Goal: Transaction & Acquisition: Purchase product/service

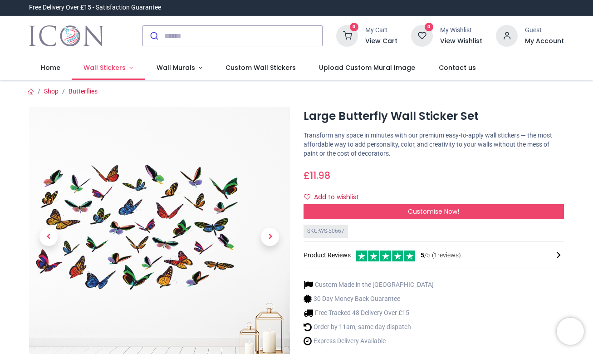
click at [108, 64] on span "Wall Stickers" at bounding box center [105, 67] width 42 height 9
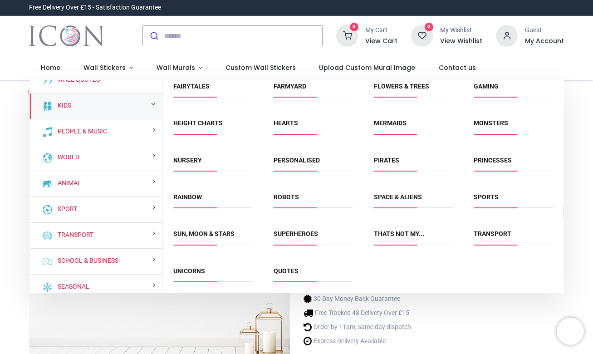
scroll to position [118, 0]
click at [192, 269] on link "Unicorns" at bounding box center [189, 271] width 32 height 7
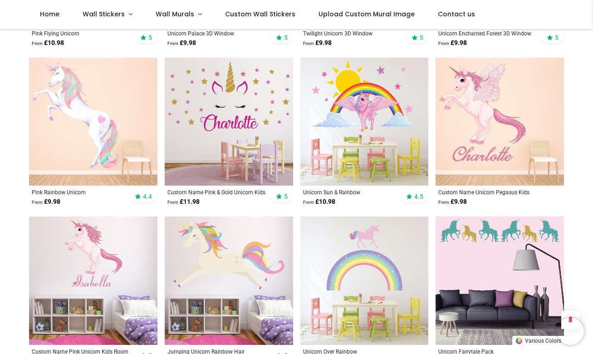
scroll to position [831, 0]
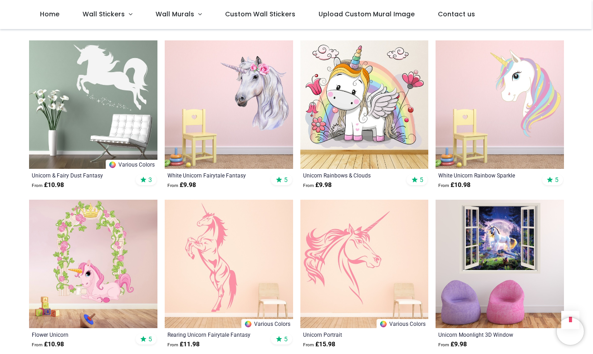
scroll to position [1647, 0]
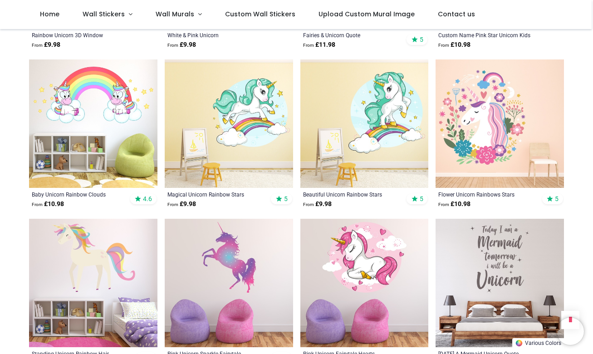
scroll to position [2418, 0]
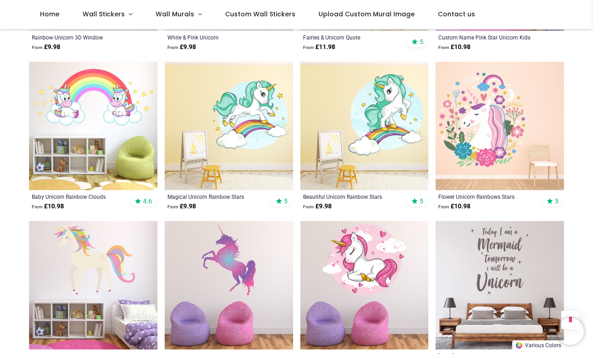
click at [465, 121] on img at bounding box center [500, 126] width 129 height 129
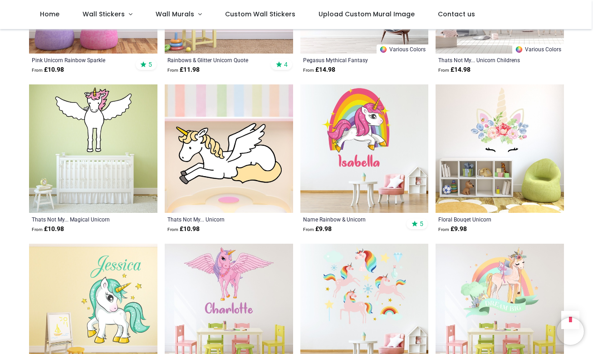
scroll to position [3033, 0]
click at [360, 264] on img at bounding box center [365, 307] width 129 height 129
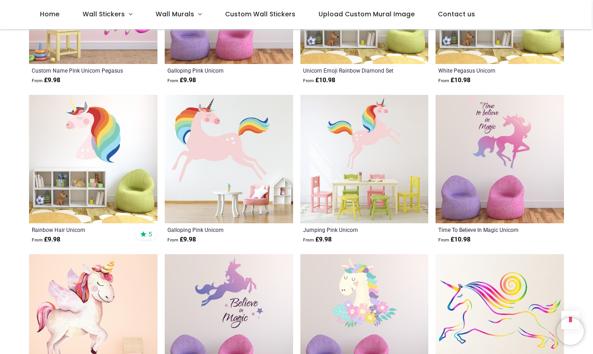
scroll to position [4116, 0]
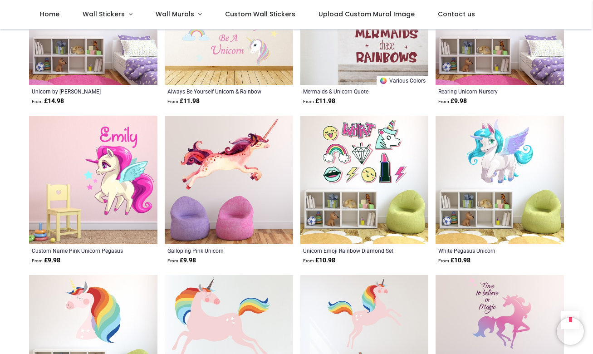
click at [207, 135] on img at bounding box center [229, 180] width 129 height 129
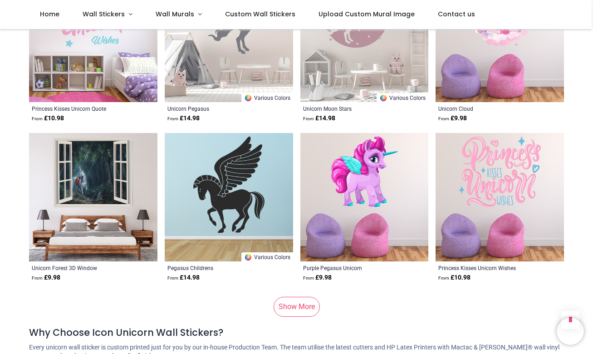
scroll to position [5655, 0]
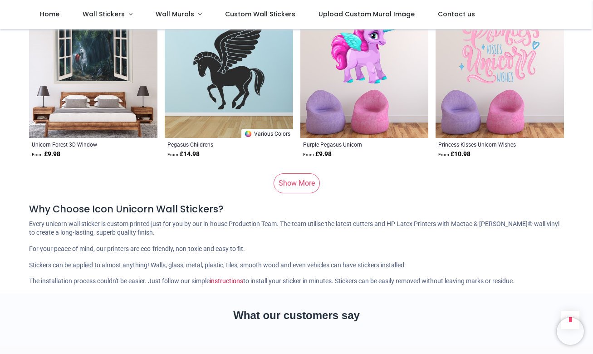
click at [298, 173] on link "Show More" at bounding box center [297, 183] width 46 height 20
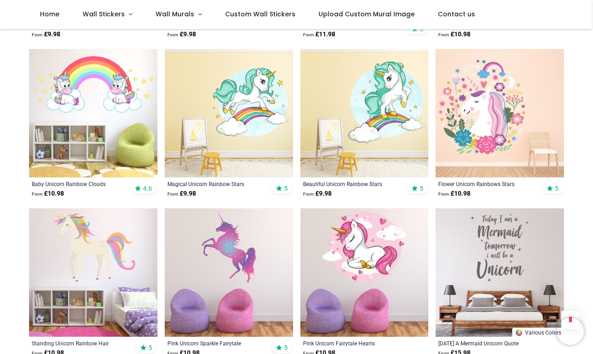
scroll to position [2430, 0]
click at [92, 242] on img at bounding box center [93, 273] width 129 height 129
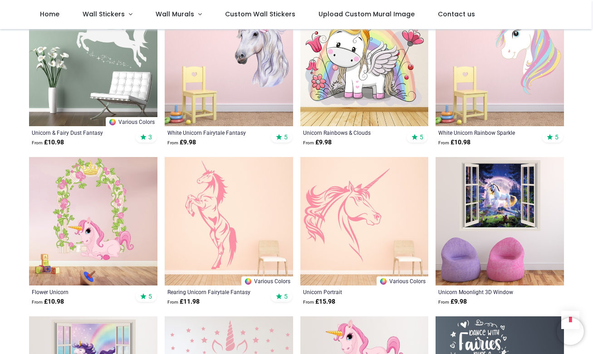
scroll to position [1685, 0]
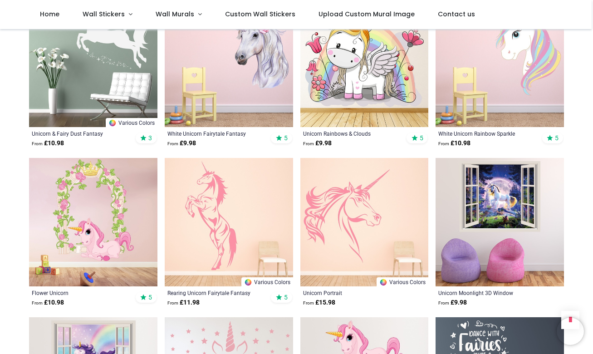
click at [332, 228] on img at bounding box center [365, 222] width 129 height 129
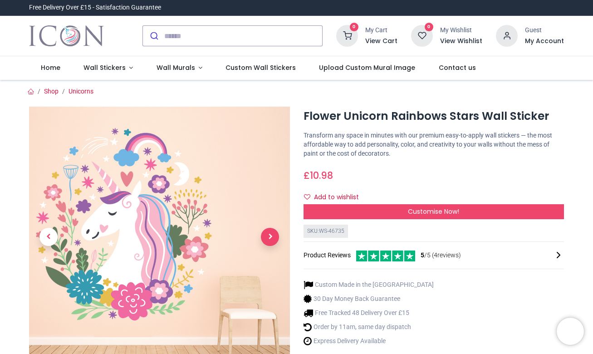
click at [267, 233] on span "Next" at bounding box center [270, 237] width 18 height 18
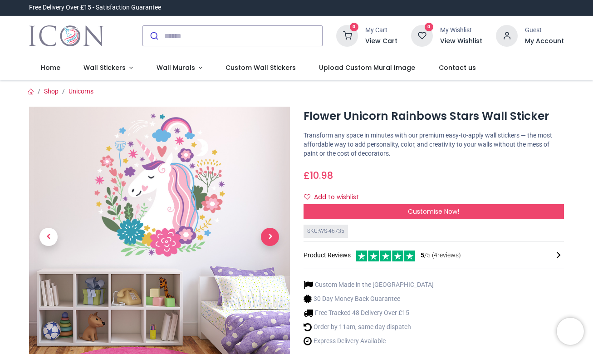
click at [267, 233] on span "Next" at bounding box center [270, 237] width 18 height 18
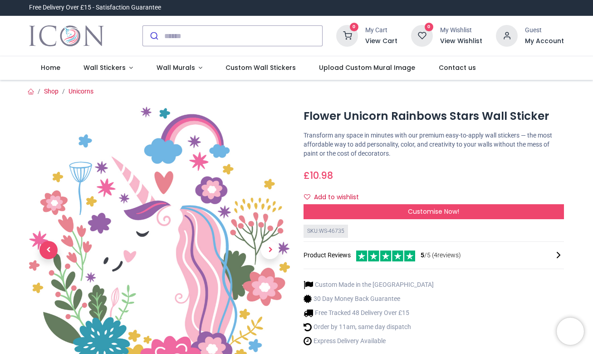
click at [45, 254] on span "Previous" at bounding box center [49, 250] width 18 height 18
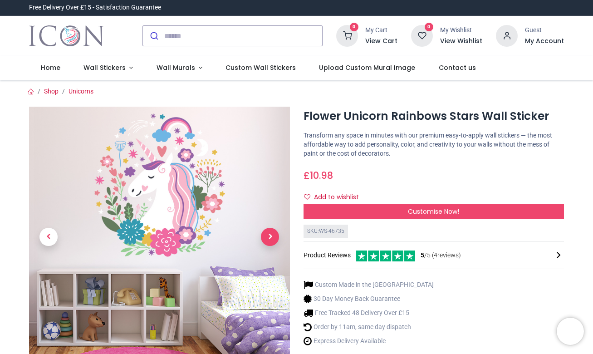
click at [267, 237] on span "Next" at bounding box center [270, 237] width 18 height 18
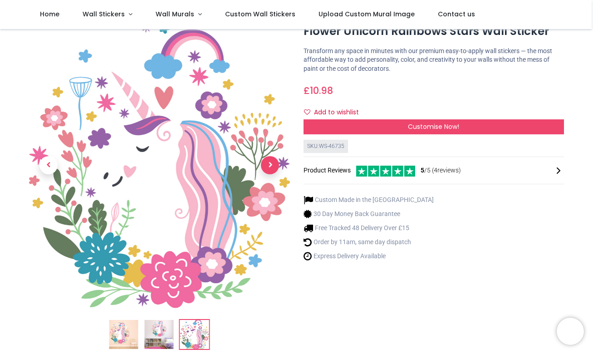
scroll to position [35, 0]
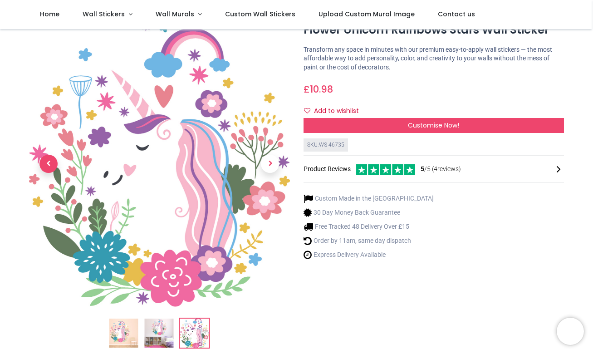
click at [46, 164] on span "Previous" at bounding box center [49, 164] width 18 height 18
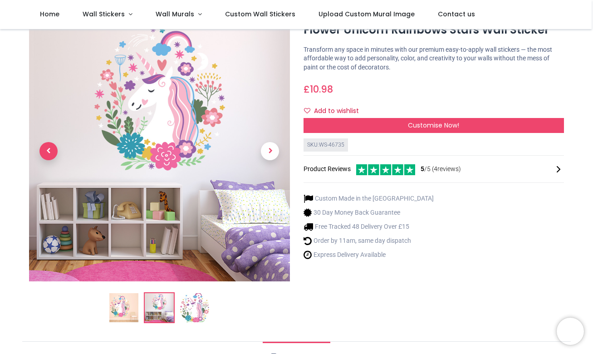
click at [46, 164] on link at bounding box center [48, 151] width 39 height 183
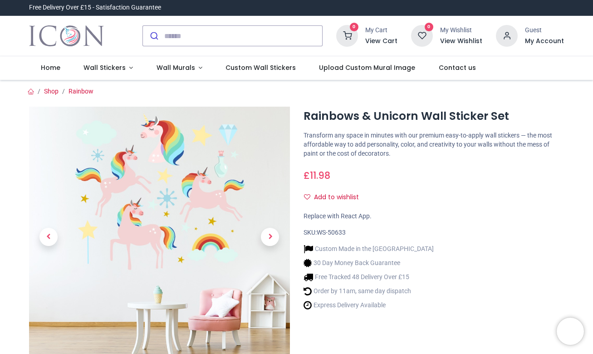
scroll to position [27, 0]
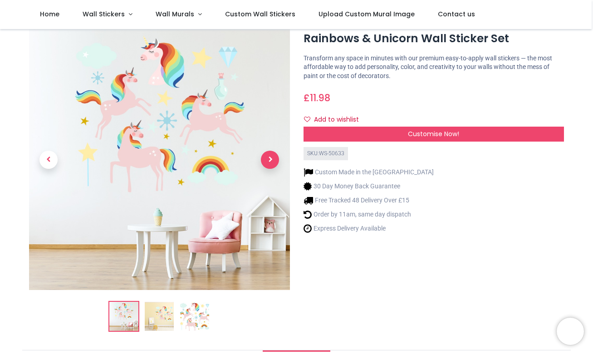
click at [275, 156] on span "Next" at bounding box center [270, 160] width 18 height 18
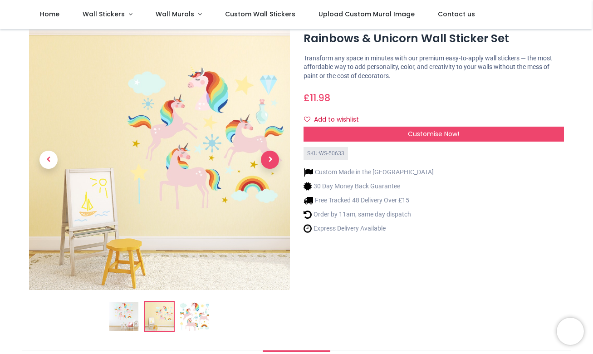
click at [273, 154] on span "Next" at bounding box center [270, 160] width 18 height 18
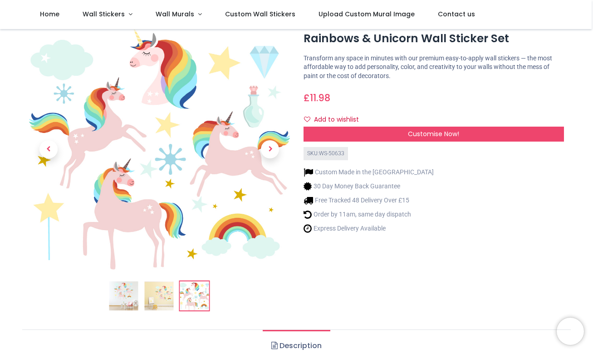
click at [119, 293] on img at bounding box center [123, 296] width 29 height 29
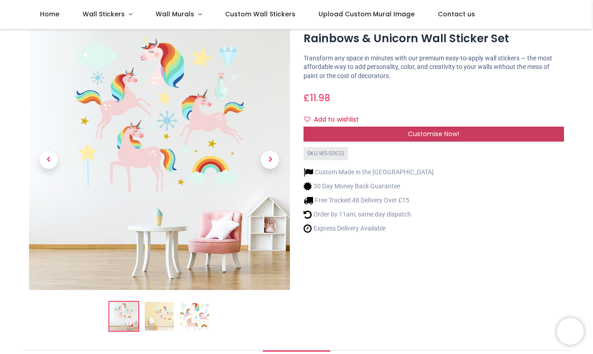
click at [413, 136] on span "Customise Now!" at bounding box center [433, 133] width 51 height 9
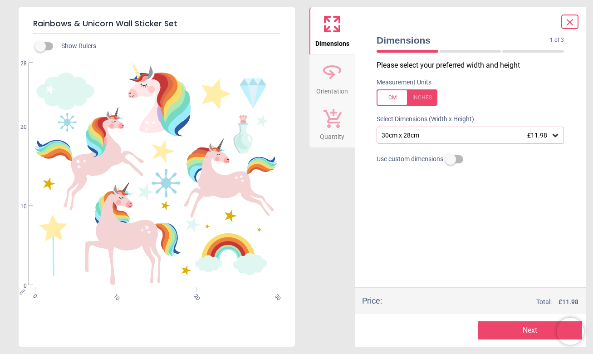
click at [555, 136] on icon at bounding box center [555, 135] width 5 height 3
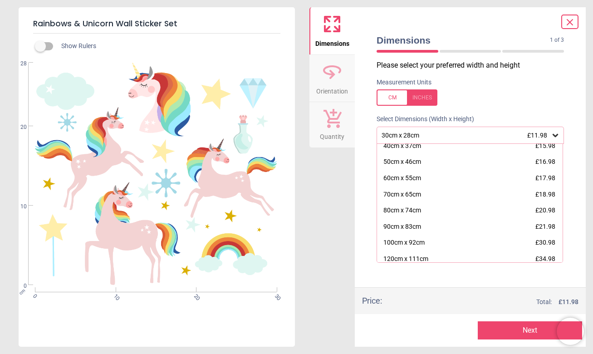
scroll to position [27, 0]
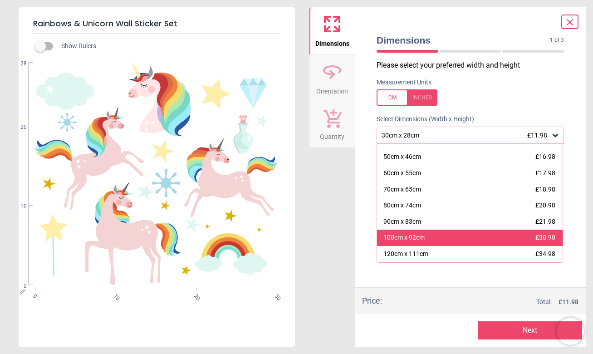
click at [429, 238] on div "100cm x 92cm £30.98" at bounding box center [470, 238] width 186 height 16
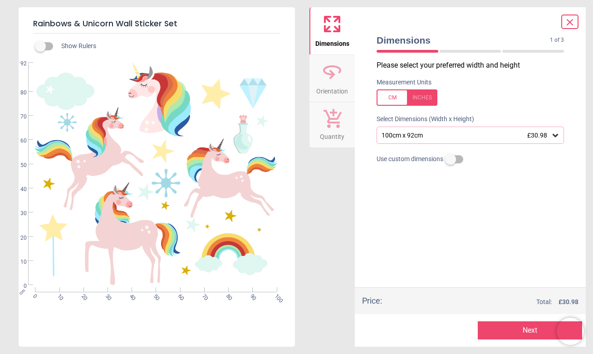
click at [513, 333] on button "Next" at bounding box center [530, 330] width 105 height 18
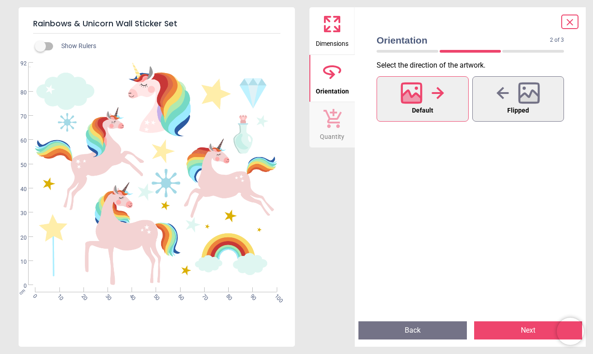
click at [503, 331] on button "Next" at bounding box center [528, 330] width 109 height 18
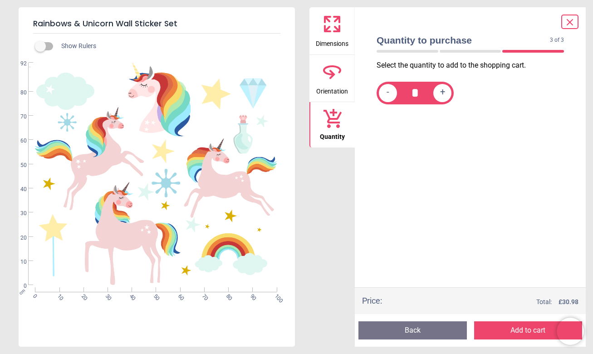
click at [503, 331] on button "Add to cart" at bounding box center [528, 330] width 109 height 18
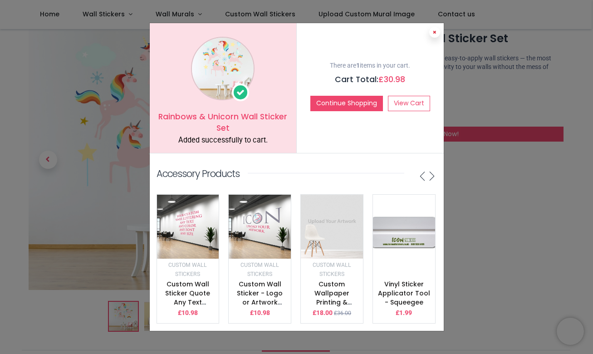
click at [435, 33] on icon at bounding box center [435, 32] width 4 height 5
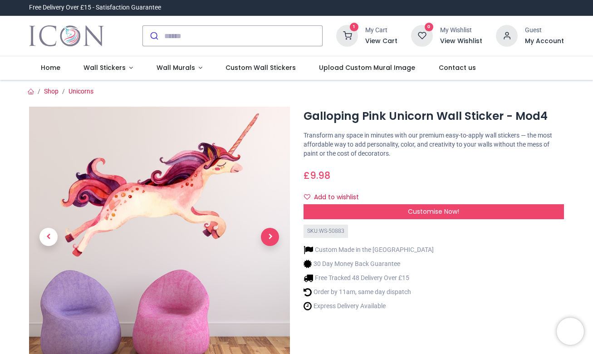
click at [269, 237] on span "Next" at bounding box center [270, 237] width 18 height 18
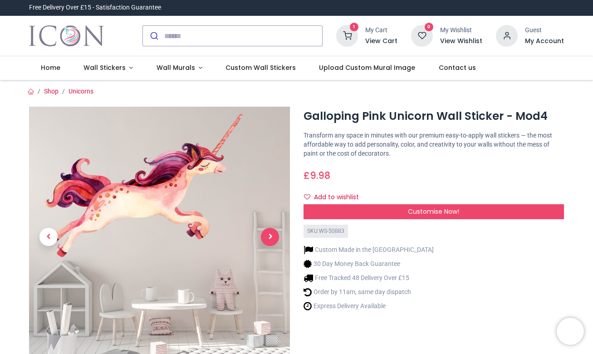
click at [269, 237] on div at bounding box center [159, 262] width 275 height 310
click at [269, 237] on span "Next" at bounding box center [270, 237] width 18 height 18
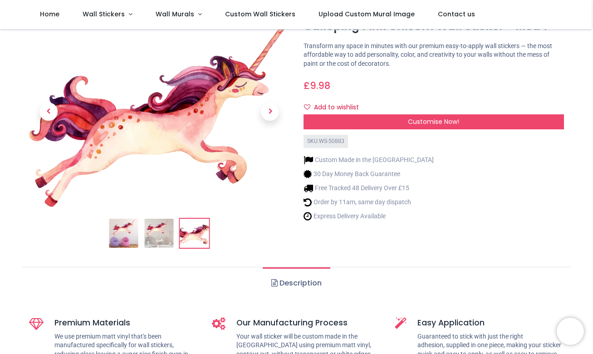
scroll to position [54, 0]
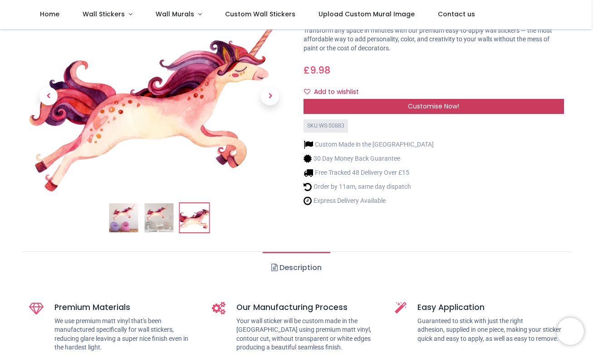
click at [427, 104] on span "Customise Now!" at bounding box center [433, 106] width 51 height 9
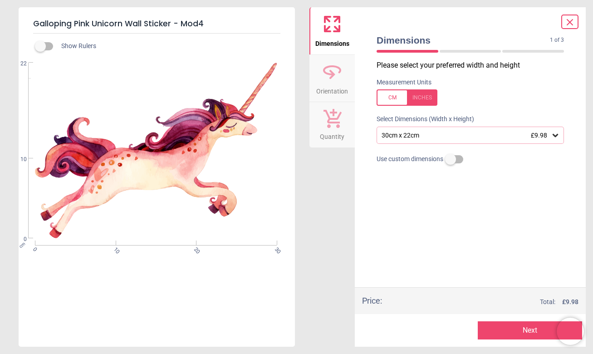
click at [456, 135] on div "30cm x 22cm £9.98" at bounding box center [466, 136] width 170 height 8
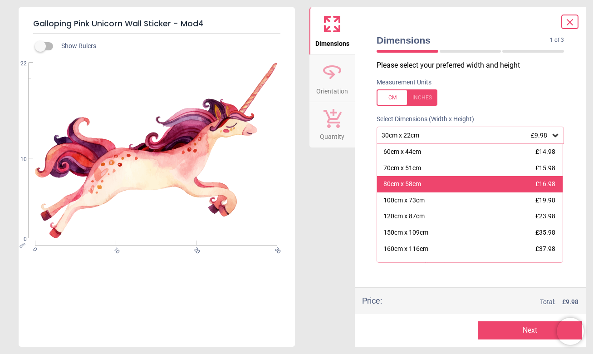
scroll to position [52, 0]
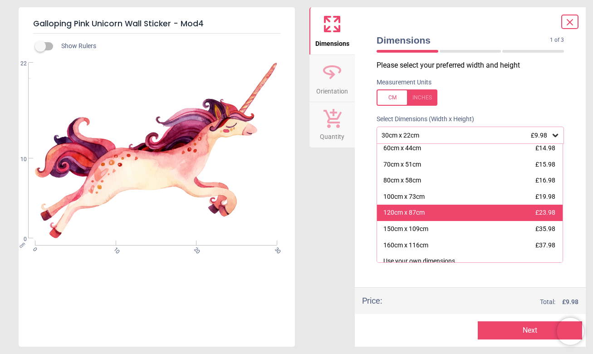
click at [455, 210] on div "120cm x 87cm £23.98" at bounding box center [470, 213] width 186 height 16
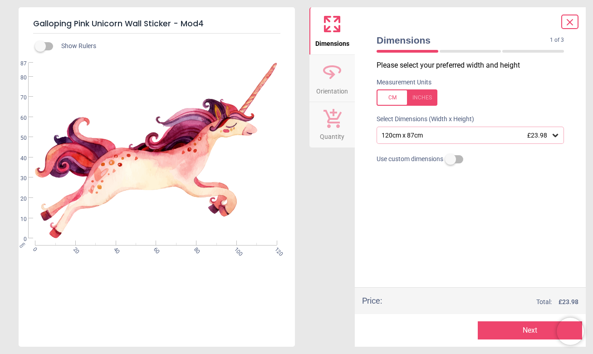
click at [507, 330] on button "Next" at bounding box center [530, 330] width 105 height 18
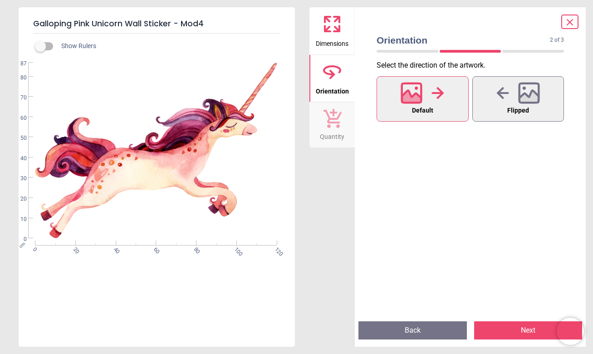
click at [523, 335] on button "Next" at bounding box center [528, 330] width 109 height 18
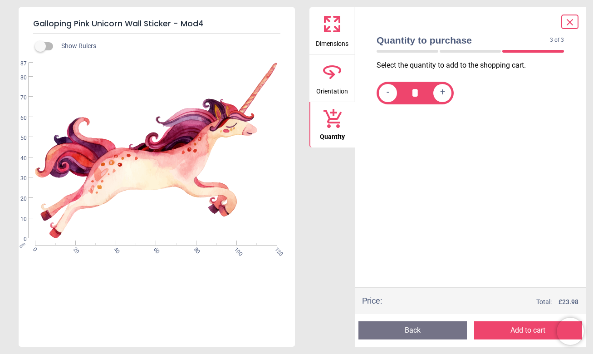
click at [523, 335] on button "Add to cart" at bounding box center [528, 330] width 109 height 18
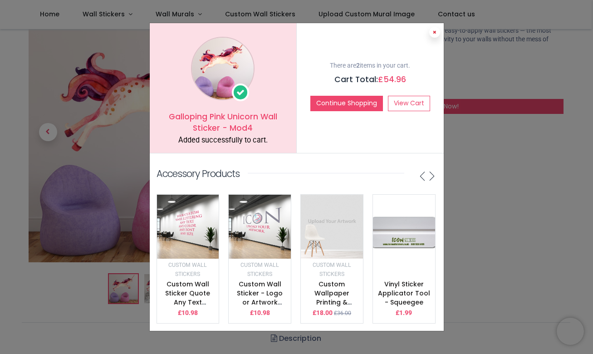
click at [432, 32] on button at bounding box center [435, 32] width 11 height 11
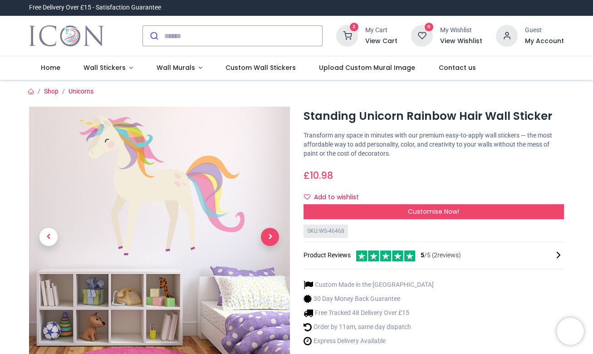
click at [271, 236] on span "Next" at bounding box center [270, 237] width 18 height 18
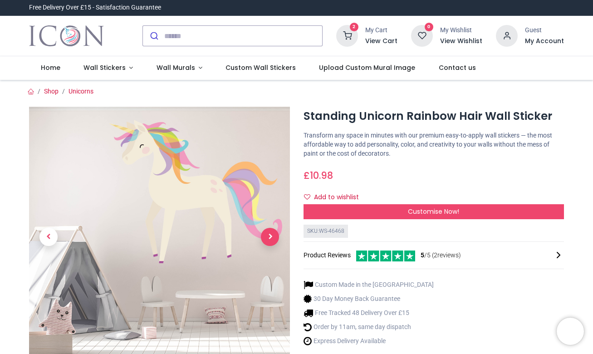
click at [271, 236] on div at bounding box center [159, 262] width 275 height 310
click at [269, 238] on span "Next" at bounding box center [270, 237] width 18 height 18
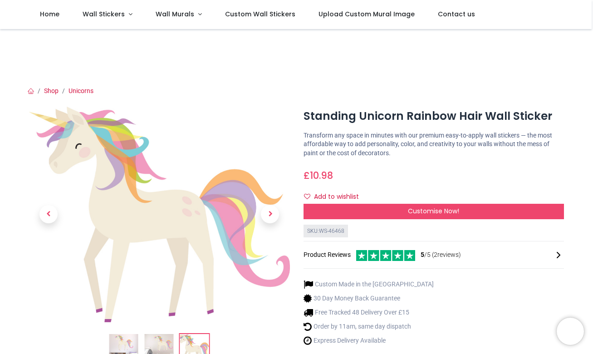
scroll to position [19, 0]
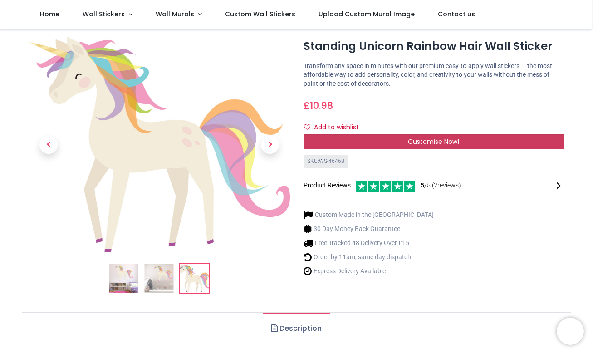
click at [386, 143] on div "Customise Now!" at bounding box center [434, 141] width 261 height 15
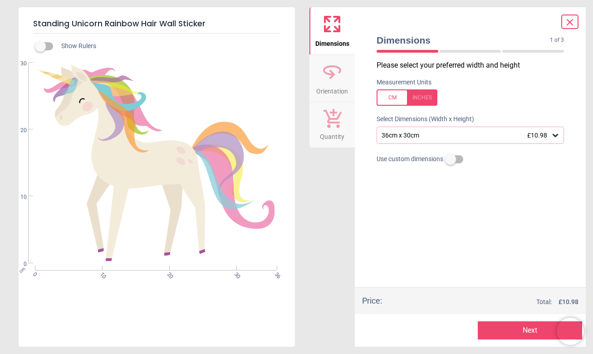
click at [442, 140] on div "36cm x 30cm £10.98" at bounding box center [471, 135] width 188 height 17
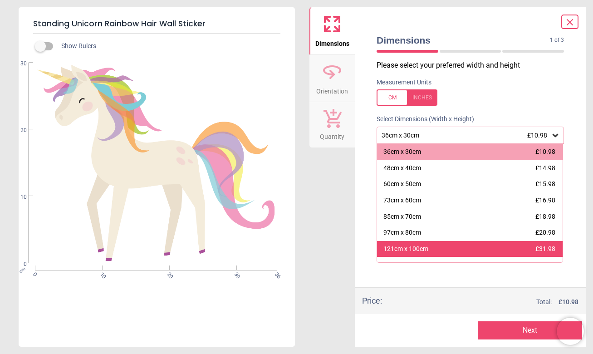
click at [433, 243] on div "121cm x 100cm £31.98" at bounding box center [470, 249] width 186 height 16
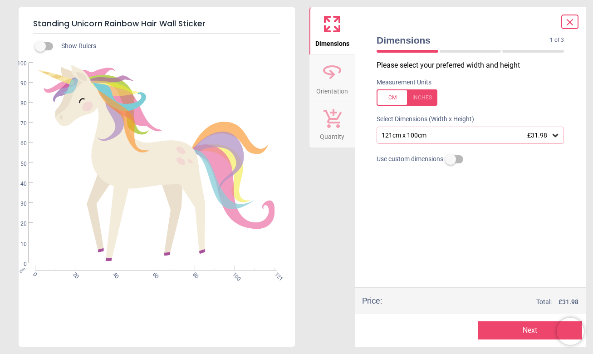
click at [518, 329] on button "Next" at bounding box center [530, 330] width 105 height 18
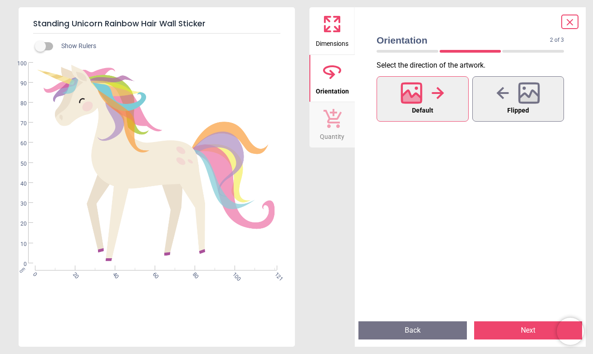
click at [524, 329] on button "Next" at bounding box center [528, 330] width 109 height 18
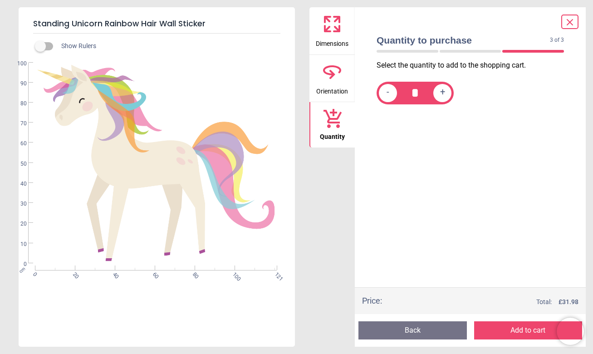
click at [524, 329] on button "Add to cart" at bounding box center [528, 330] width 109 height 18
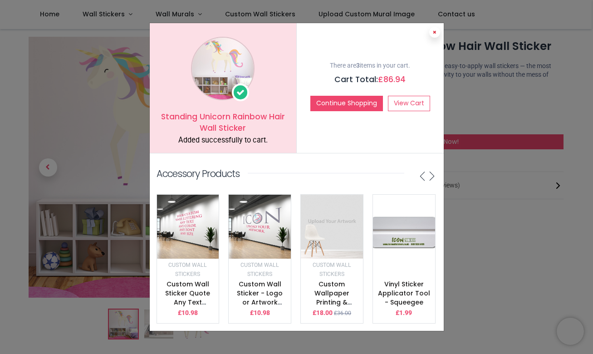
click at [435, 35] on icon at bounding box center [435, 32] width 4 height 5
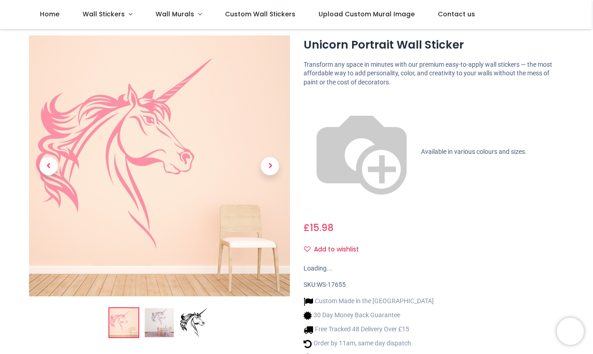
scroll to position [39, 0]
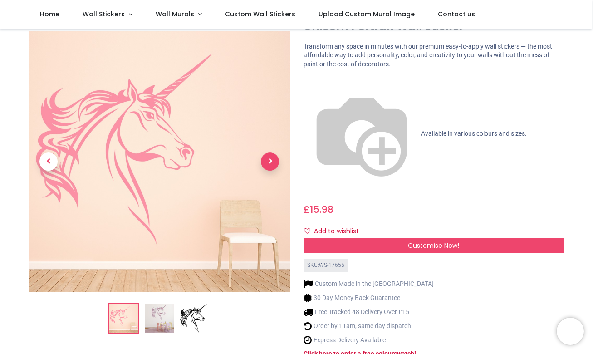
click at [274, 153] on span "Next" at bounding box center [270, 162] width 18 height 18
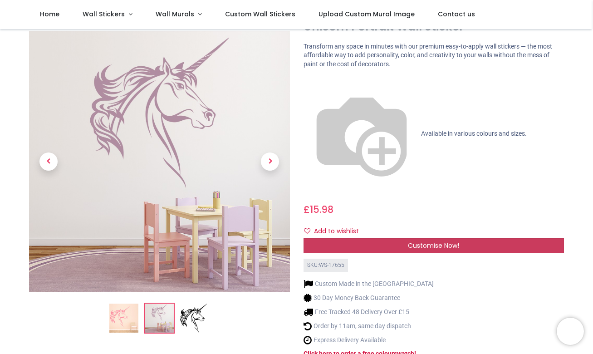
click at [377, 238] on div "Customise Now!" at bounding box center [434, 245] width 261 height 15
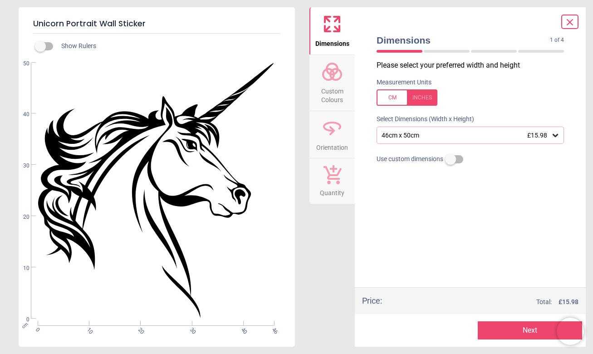
click at [421, 133] on div "46cm x 50cm £15.98" at bounding box center [466, 136] width 170 height 8
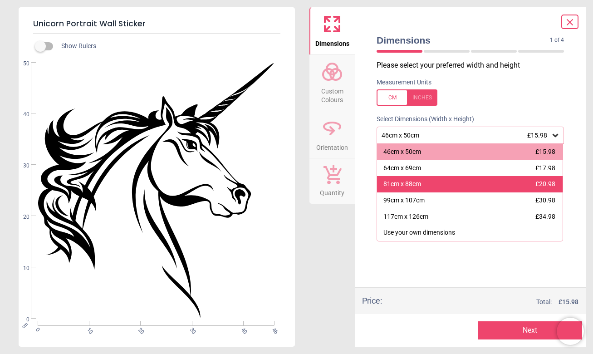
click at [425, 186] on div "81cm x 88cm £20.98" at bounding box center [470, 184] width 186 height 16
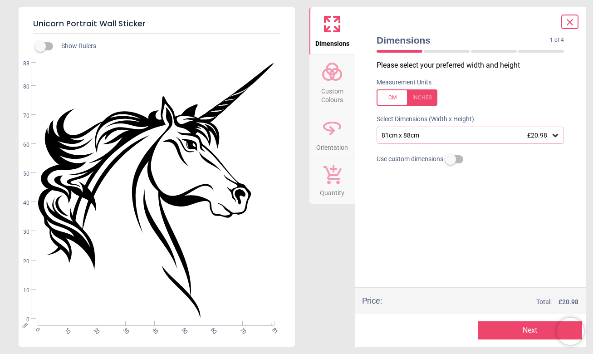
click at [494, 329] on button "Next" at bounding box center [530, 330] width 105 height 18
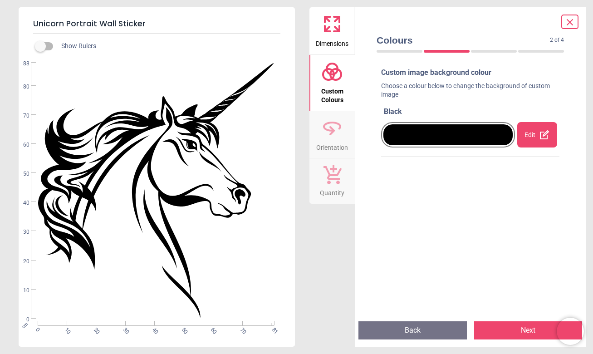
click at [525, 139] on div "Edit" at bounding box center [538, 134] width 40 height 25
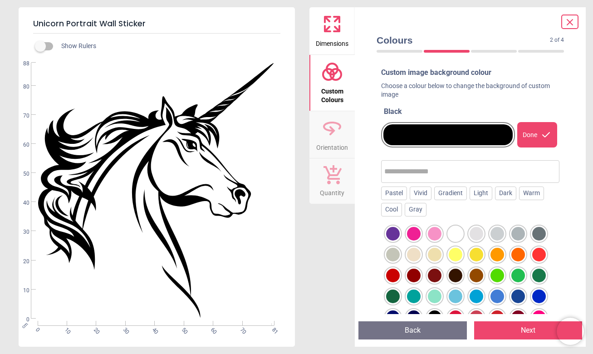
click at [415, 232] on div at bounding box center [414, 234] width 14 height 14
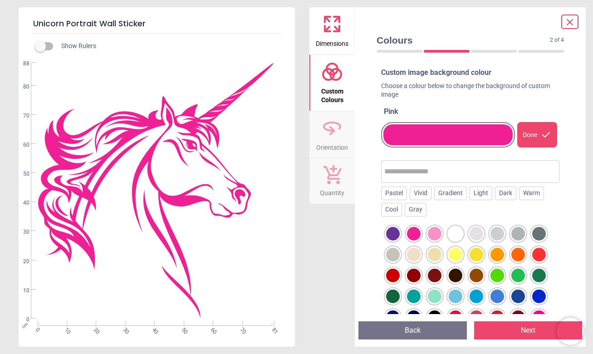
click at [432, 232] on div at bounding box center [435, 234] width 14 height 14
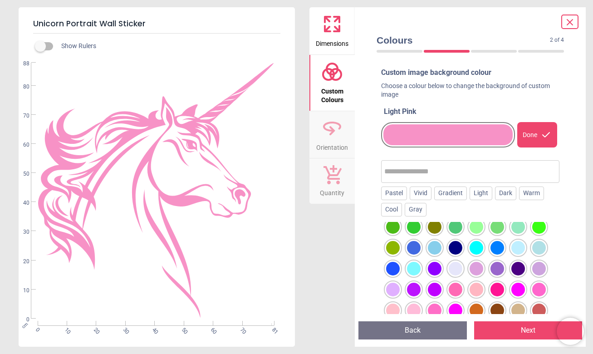
scroll to position [191, 0]
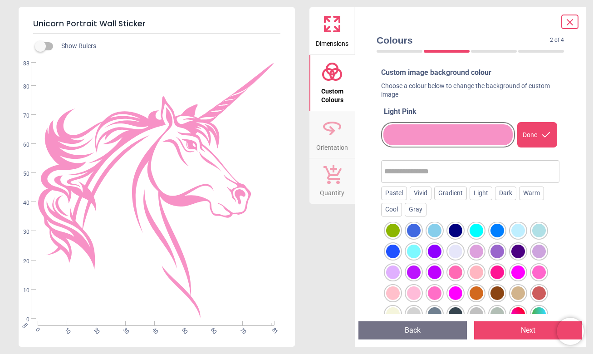
click at [510, 330] on button "Next" at bounding box center [528, 330] width 109 height 18
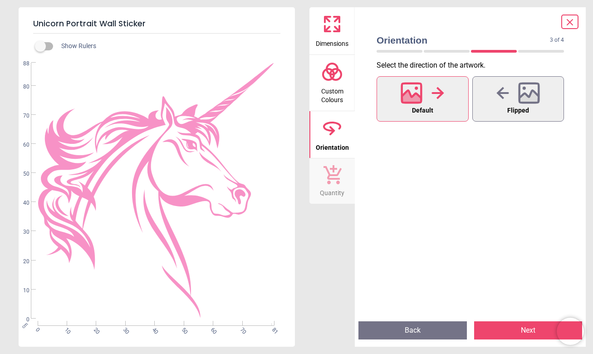
click at [512, 328] on button "Next" at bounding box center [528, 330] width 109 height 18
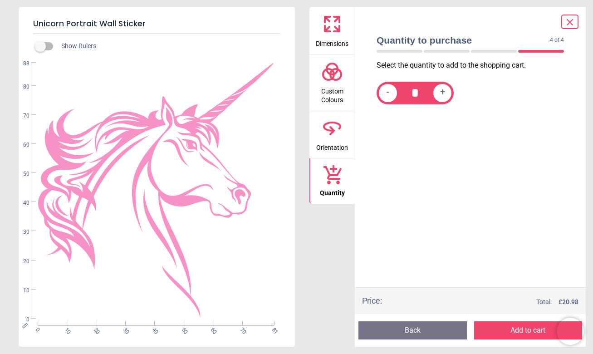
click at [512, 328] on button "Add to cart" at bounding box center [528, 330] width 109 height 18
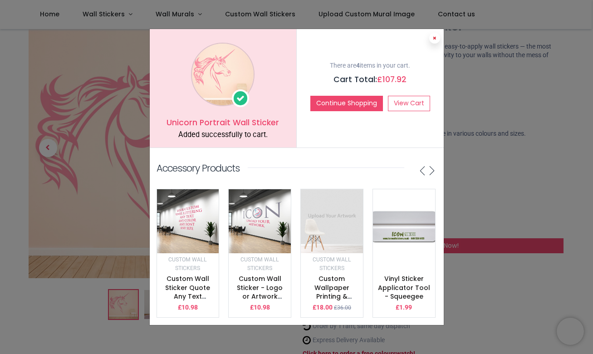
click at [431, 37] on button at bounding box center [435, 38] width 11 height 11
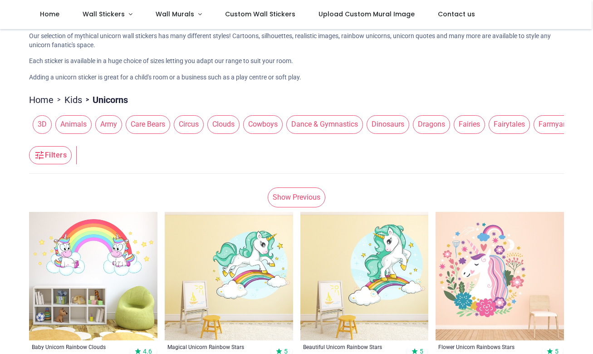
scroll to position [66, 0]
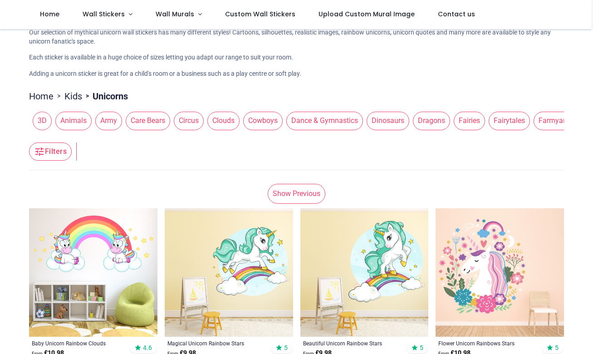
click at [292, 194] on link "Show Previous" at bounding box center [297, 194] width 58 height 20
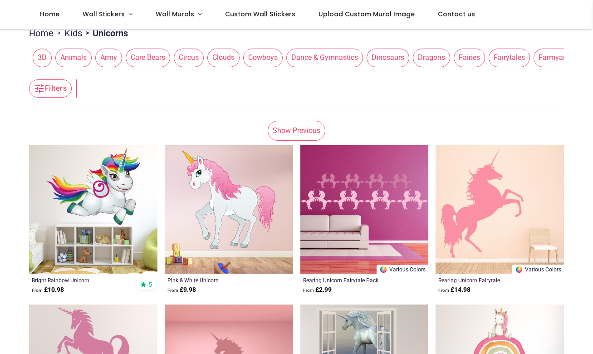
scroll to position [99, 0]
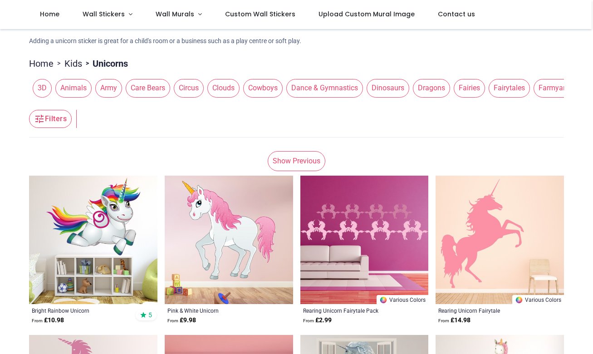
click at [284, 161] on link "Show Previous" at bounding box center [297, 161] width 58 height 20
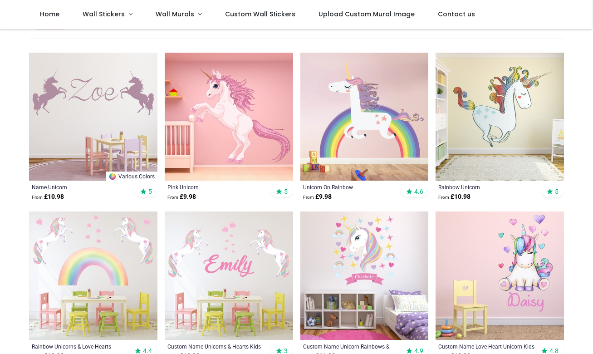
scroll to position [198, 0]
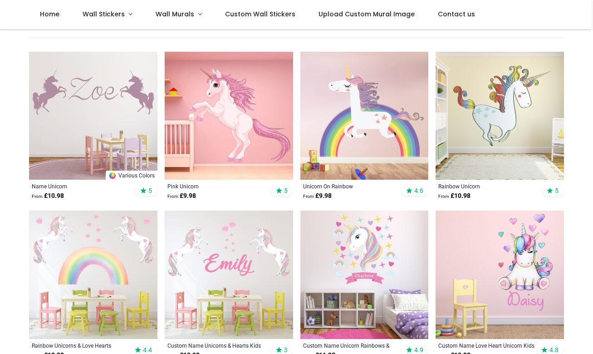
click at [366, 124] on img at bounding box center [365, 116] width 129 height 129
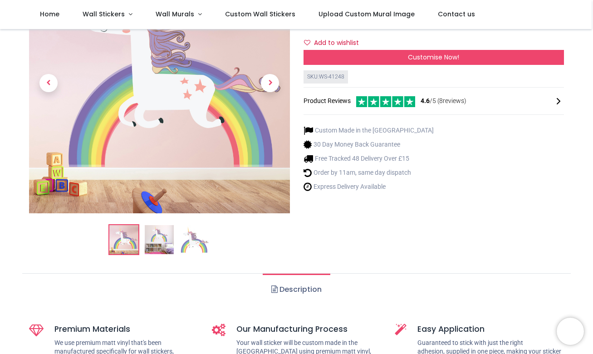
scroll to position [166, 0]
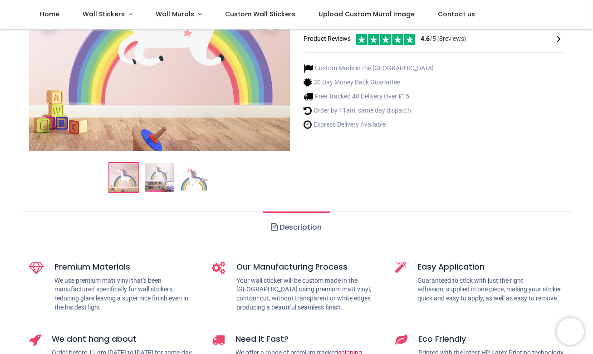
click at [184, 174] on img at bounding box center [194, 177] width 29 height 29
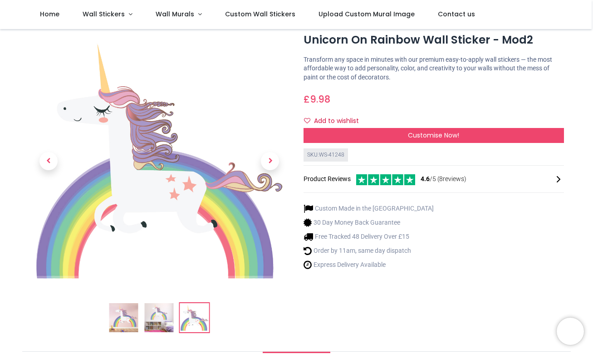
scroll to position [21, 0]
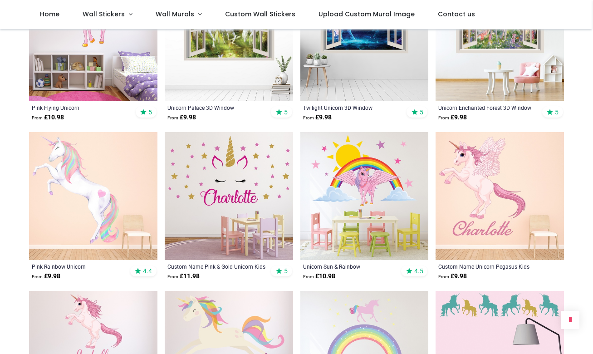
scroll to position [756, 0]
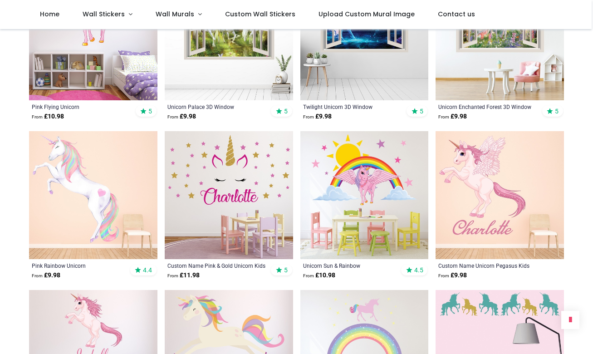
click at [98, 198] on img at bounding box center [93, 195] width 129 height 129
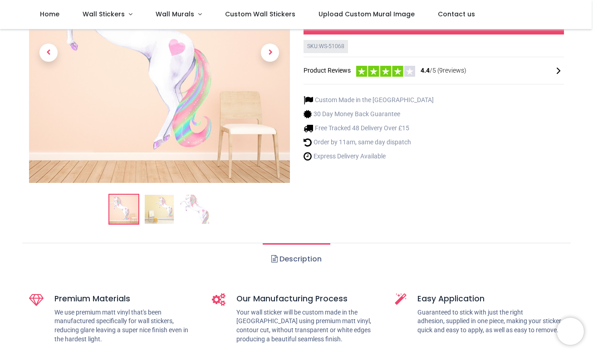
scroll to position [138, 0]
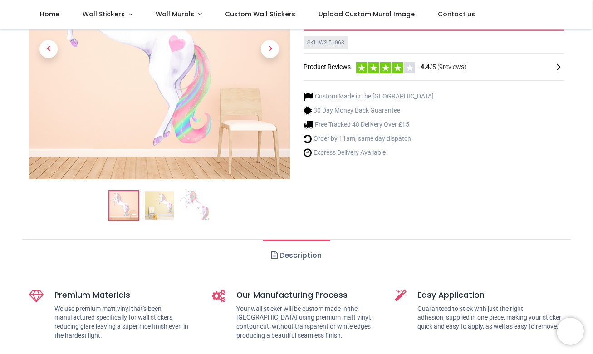
click at [196, 198] on img at bounding box center [194, 205] width 29 height 29
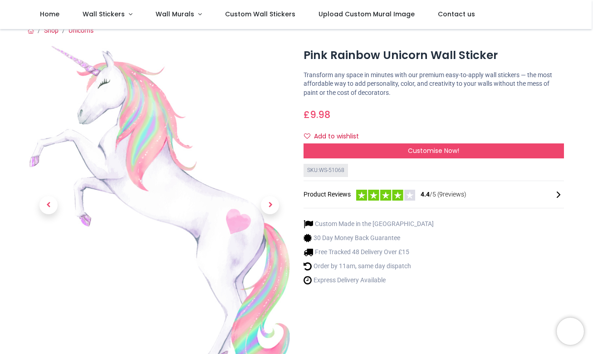
scroll to position [10, 0]
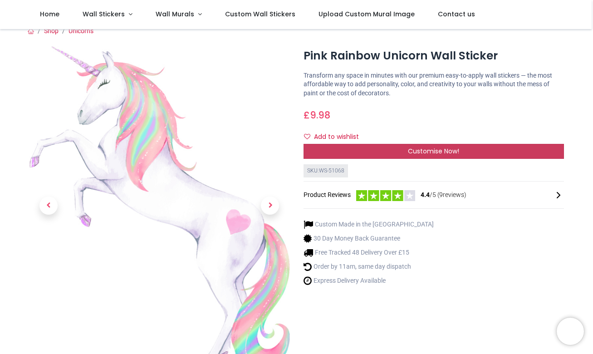
click at [437, 150] on span "Customise Now!" at bounding box center [433, 151] width 51 height 9
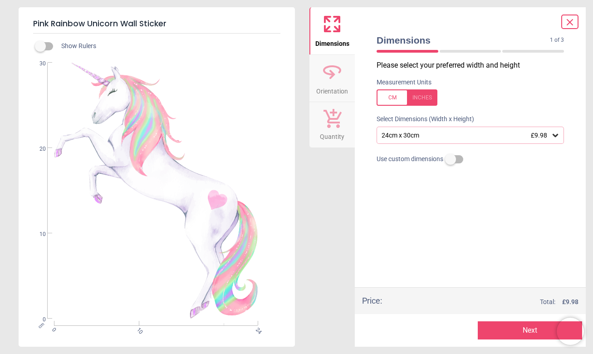
click at [455, 138] on div "24cm x 30cm £9.98" at bounding box center [471, 135] width 188 height 17
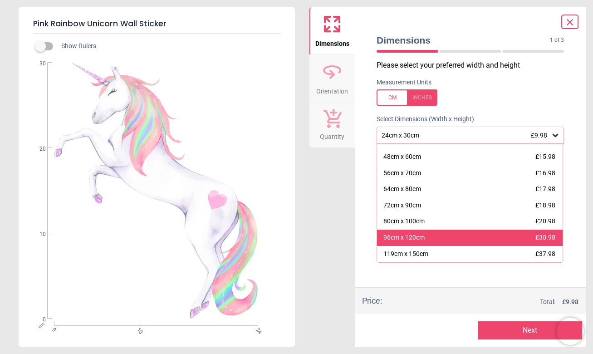
scroll to position [43, 0]
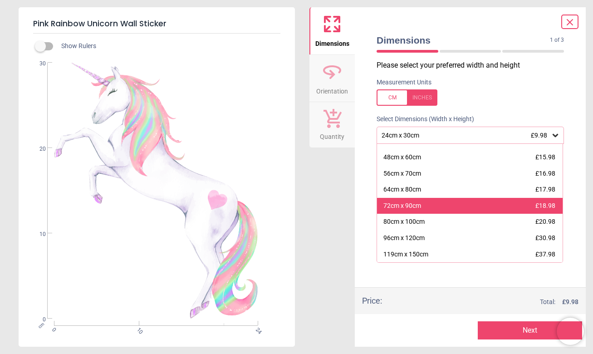
click at [444, 203] on div "72cm x 90cm £18.98" at bounding box center [470, 206] width 186 height 16
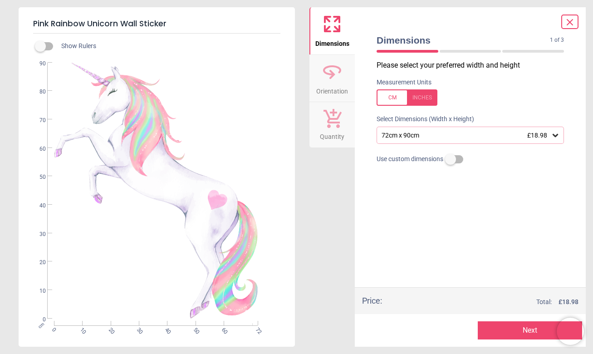
click at [502, 326] on button "Next" at bounding box center [530, 330] width 105 height 18
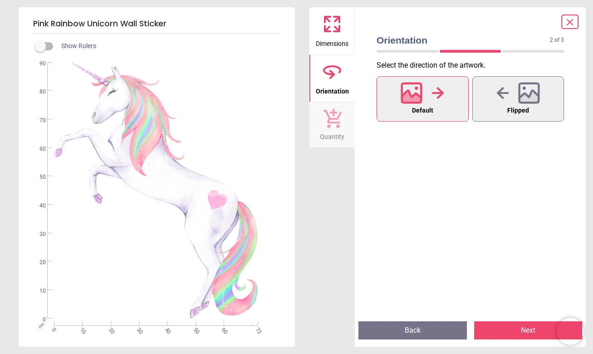
click at [517, 326] on button "Next" at bounding box center [528, 330] width 109 height 18
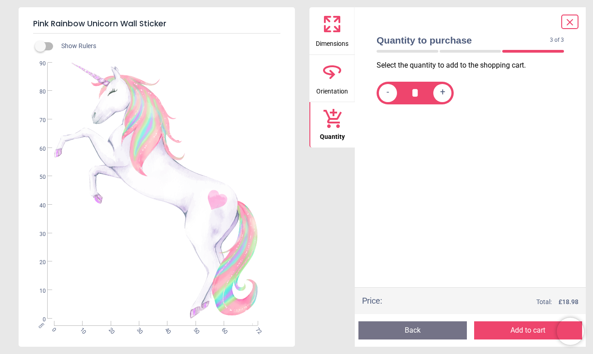
click at [506, 328] on button "Add to cart" at bounding box center [528, 330] width 109 height 18
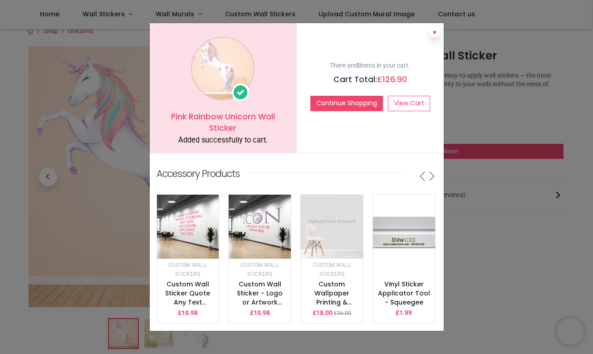
click at [432, 32] on button at bounding box center [435, 32] width 11 height 11
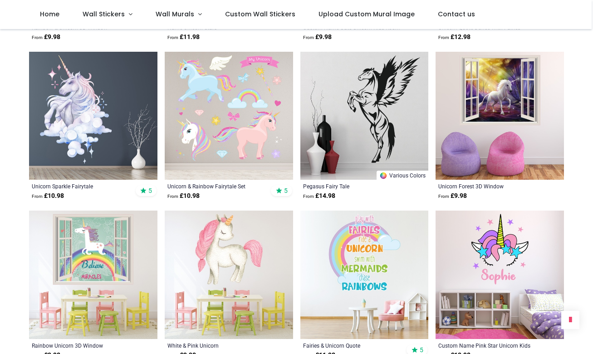
scroll to position [2112, 0]
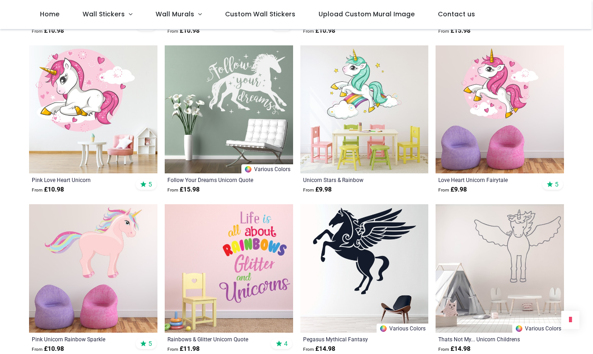
scroll to position [2763, 0]
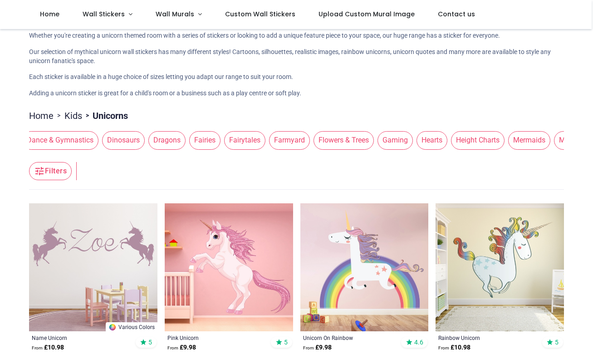
scroll to position [0, 265]
click at [198, 133] on span "Fairies" at bounding box center [204, 140] width 31 height 18
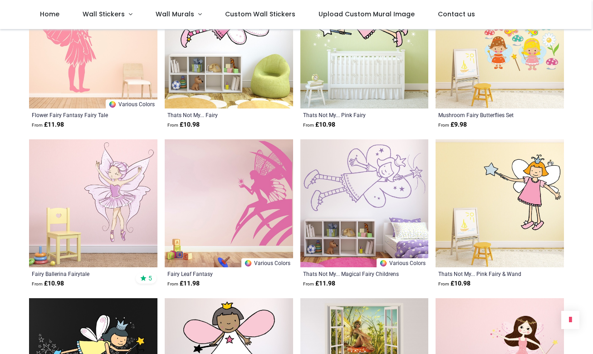
scroll to position [1386, 0]
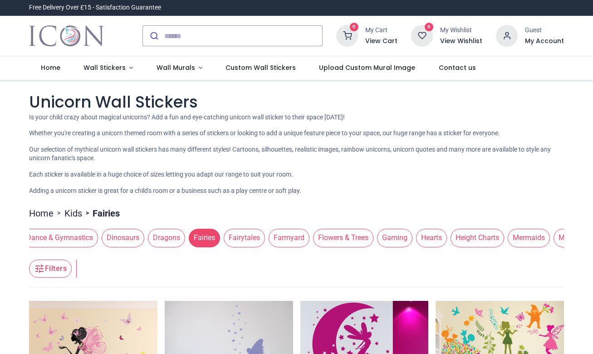
click at [260, 236] on span "Fairytales" at bounding box center [244, 238] width 41 height 18
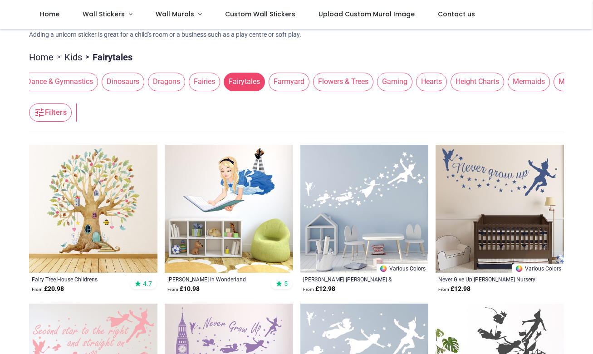
scroll to position [130, 0]
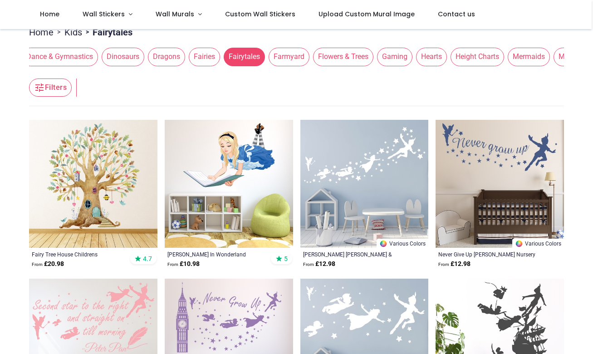
click at [74, 202] on img at bounding box center [93, 184] width 129 height 129
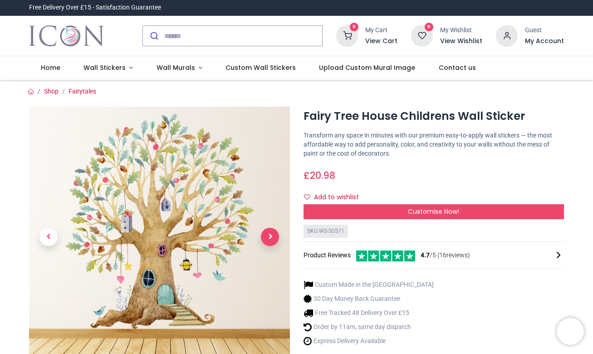
click at [267, 240] on span "Next" at bounding box center [270, 237] width 18 height 18
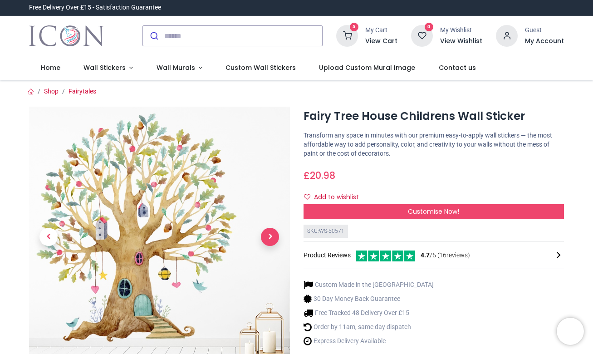
click at [267, 240] on span "Next" at bounding box center [270, 237] width 18 height 18
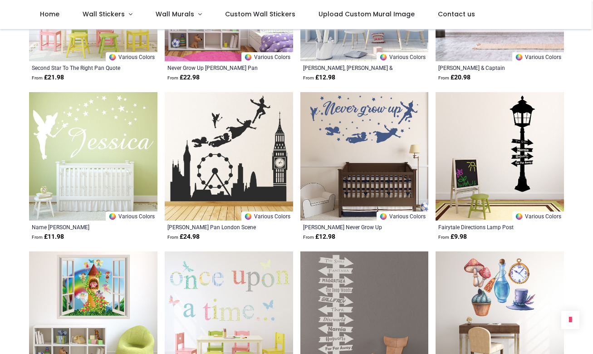
scroll to position [455, 0]
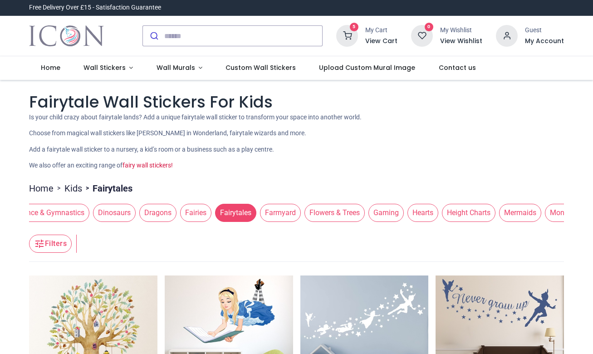
scroll to position [0, 306]
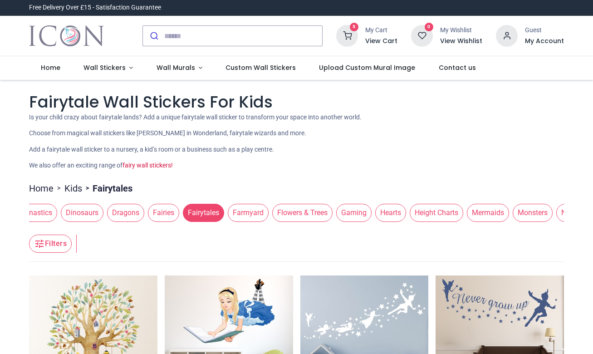
click at [313, 211] on span "Flowers & Trees" at bounding box center [302, 213] width 60 height 18
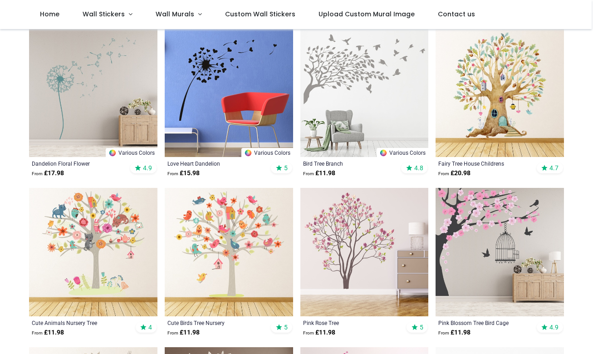
scroll to position [197, 0]
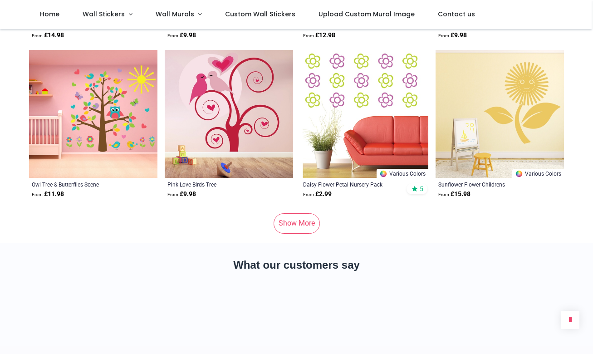
scroll to position [3370, 0]
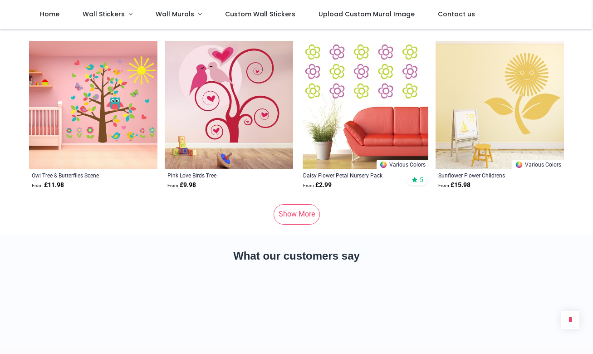
click at [291, 208] on link "Show More" at bounding box center [297, 214] width 46 height 20
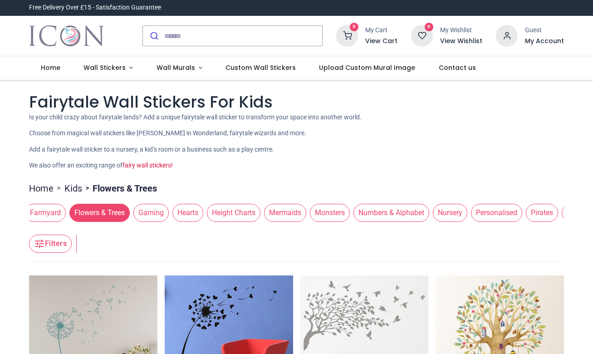
scroll to position [0, 520]
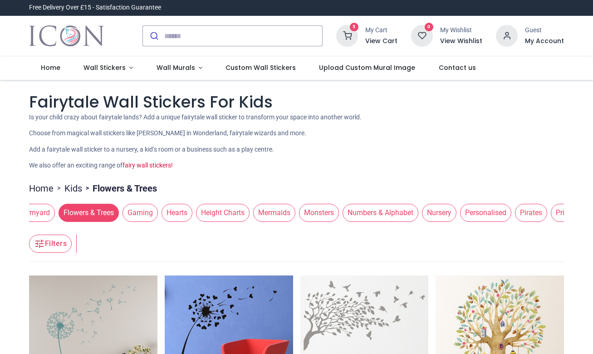
click at [185, 213] on span "Hearts" at bounding box center [177, 213] width 31 height 18
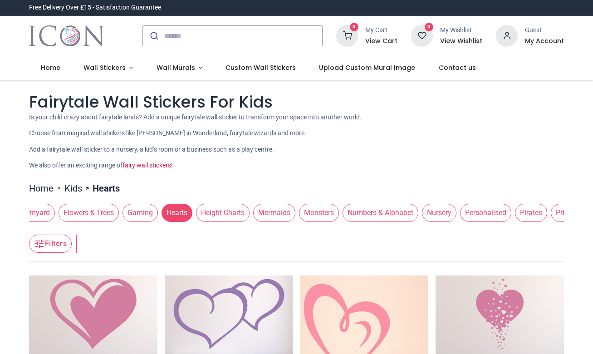
click at [236, 213] on span "Height Charts" at bounding box center [223, 213] width 54 height 18
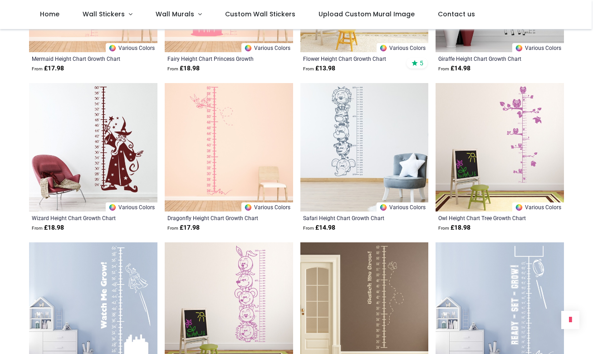
scroll to position [406, 0]
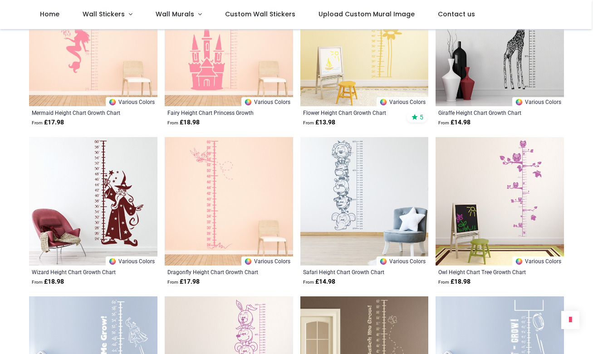
click at [214, 175] on img at bounding box center [229, 201] width 129 height 129
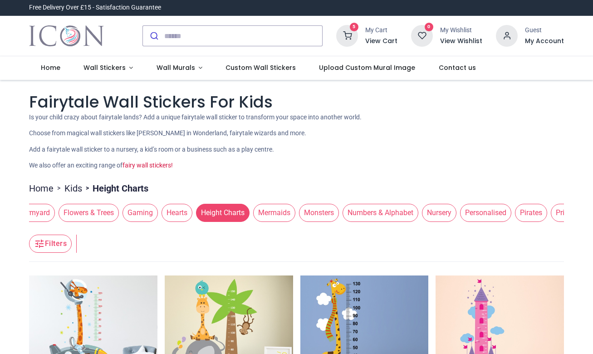
scroll to position [0, 0]
click at [287, 213] on span "Mermaids" at bounding box center [274, 213] width 42 height 18
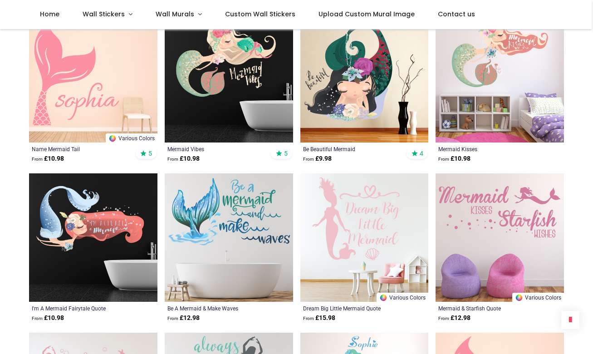
scroll to position [531, 0]
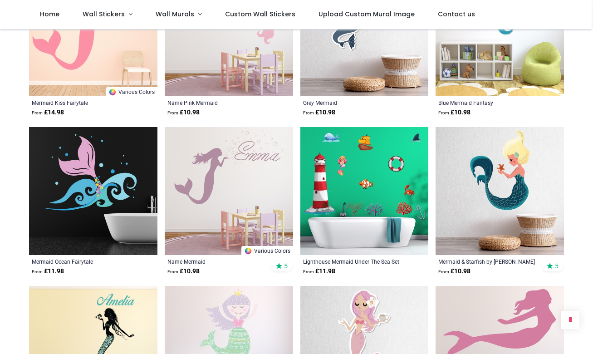
scroll to position [1461, 0]
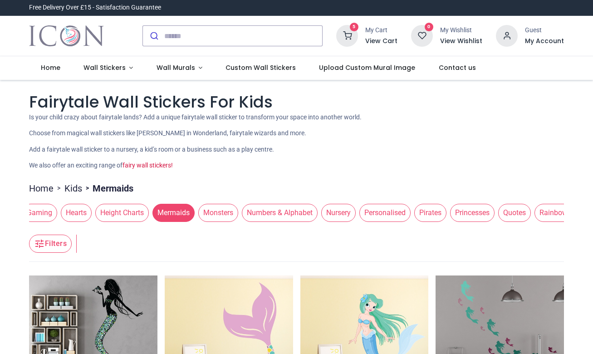
scroll to position [0, 626]
click at [272, 211] on span "Numbers & Alphabet" at bounding box center [275, 213] width 76 height 18
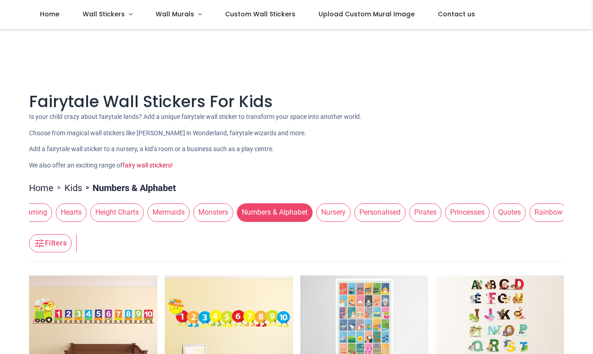
scroll to position [0, 0]
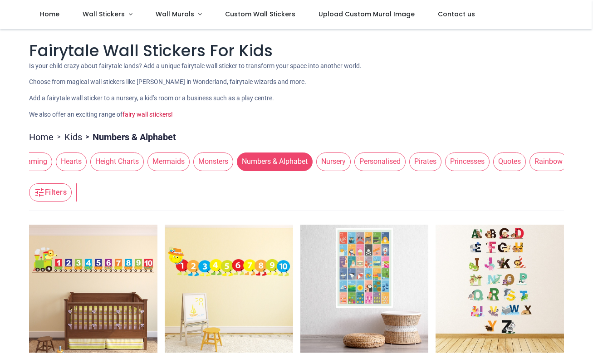
click at [485, 161] on span "Princesses" at bounding box center [467, 162] width 44 height 18
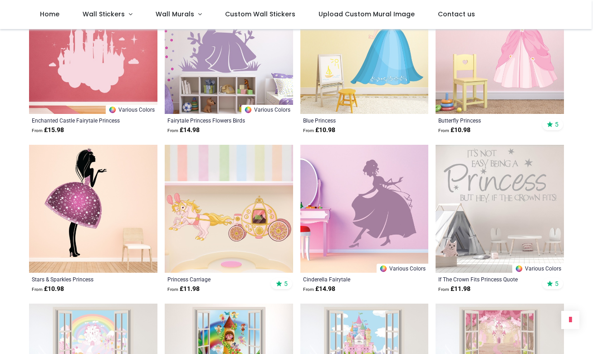
scroll to position [506, 0]
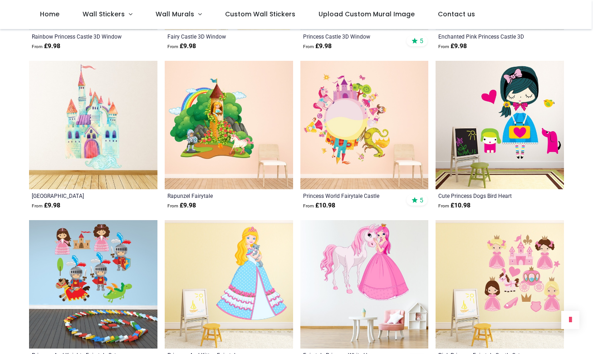
scroll to position [1120, 0]
click at [80, 117] on img at bounding box center [93, 125] width 129 height 129
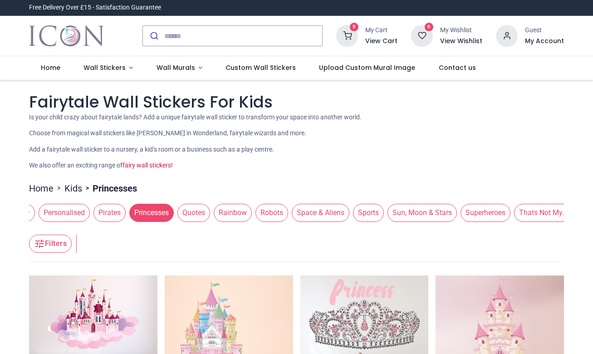
scroll to position [0, 955]
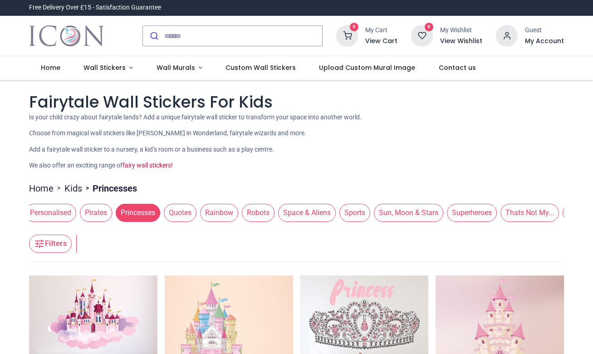
click at [238, 209] on span "Rainbow" at bounding box center [219, 213] width 38 height 18
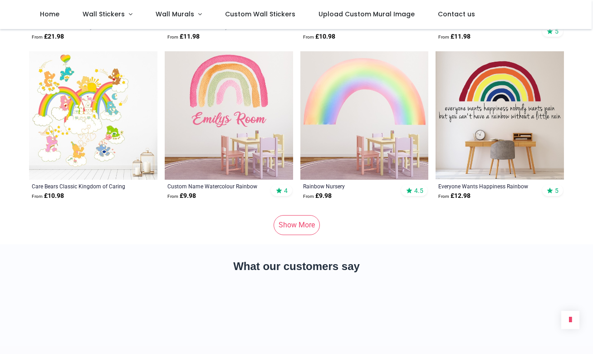
scroll to position [1130, 0]
click at [304, 221] on link "Show More" at bounding box center [297, 225] width 46 height 20
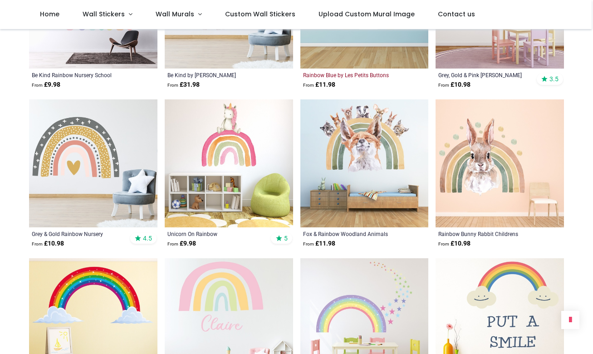
scroll to position [1401, 0]
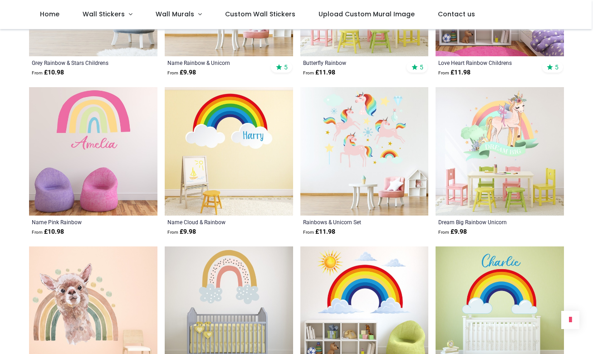
scroll to position [2371, 0]
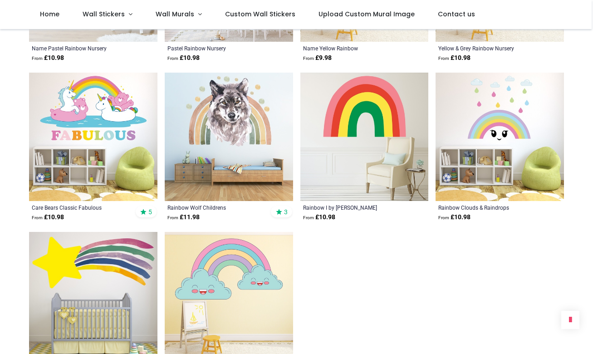
scroll to position [3020, 0]
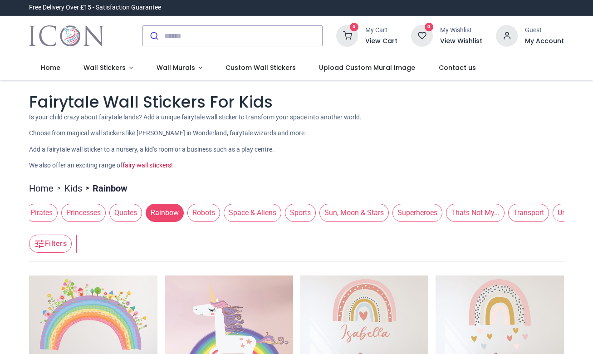
scroll to position [0, 1031]
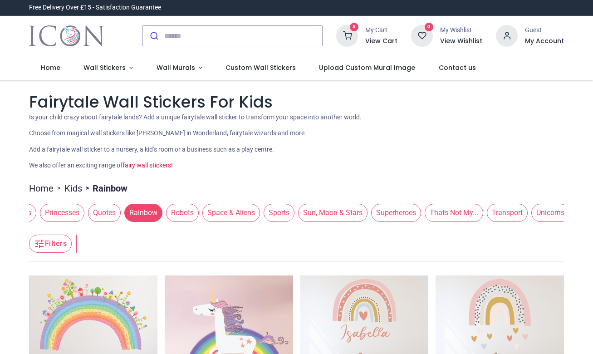
click at [350, 210] on span "Sun, Moon & Stars" at bounding box center [332, 213] width 69 height 18
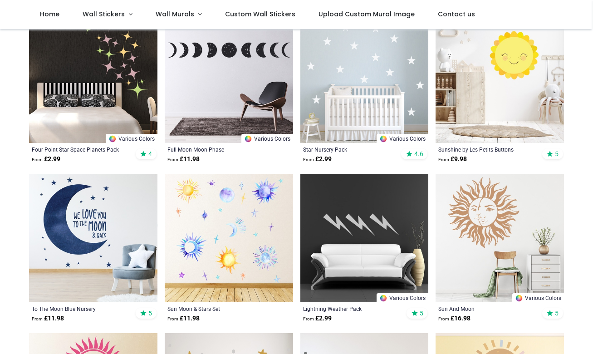
scroll to position [193, 0]
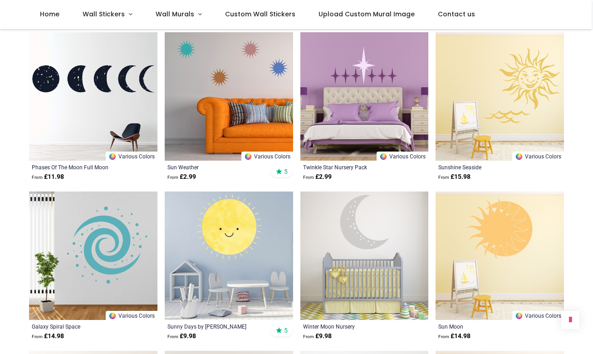
scroll to position [1149, 0]
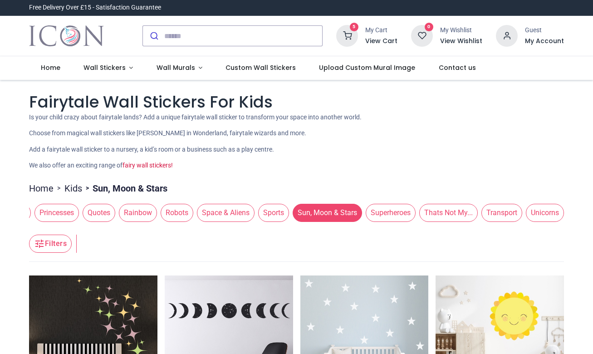
scroll to position [0, 1067]
click at [439, 207] on span "Thats Not My..." at bounding box center [449, 213] width 59 height 18
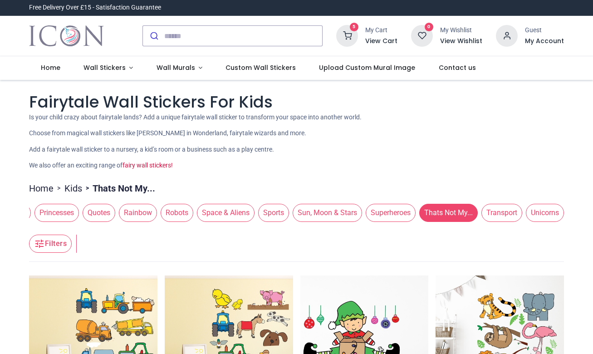
click at [539, 210] on span "Unicorns" at bounding box center [545, 213] width 38 height 18
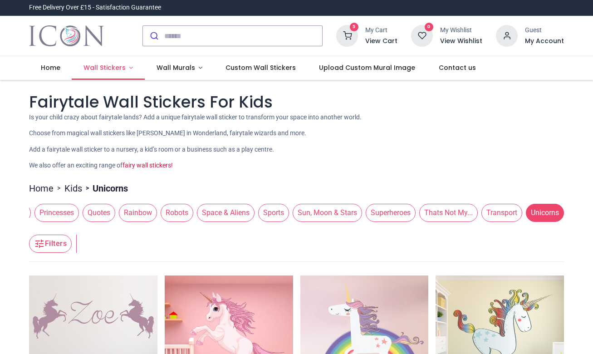
click at [98, 72] on span "Wall Stickers" at bounding box center [105, 67] width 42 height 9
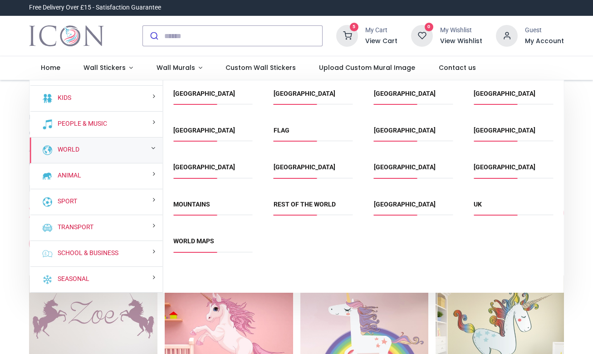
scroll to position [46, 0]
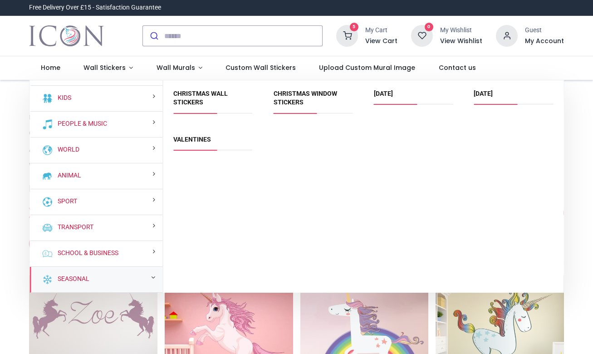
click at [487, 102] on span "[DATE]" at bounding box center [513, 96] width 79 height 15
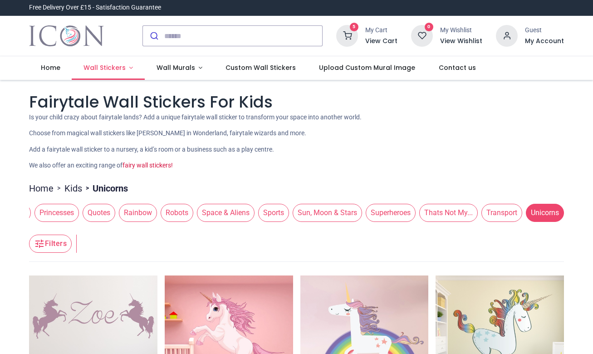
click at [101, 67] on span "Wall Stickers" at bounding box center [105, 67] width 42 height 9
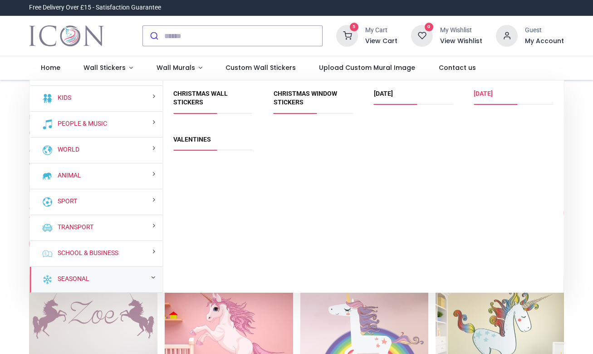
click at [493, 94] on link "[DATE]" at bounding box center [483, 93] width 19 height 7
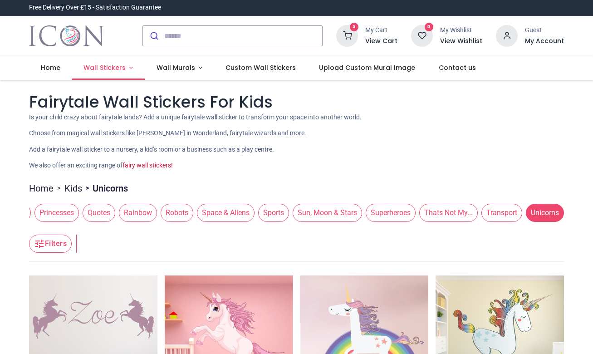
click at [92, 65] on span "Wall Stickers" at bounding box center [105, 67] width 42 height 9
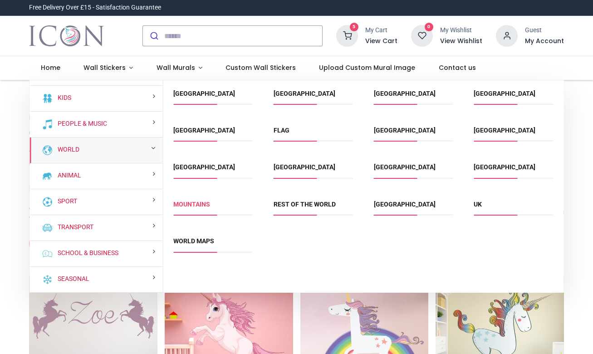
click at [191, 203] on link "Mountains" at bounding box center [191, 204] width 37 height 7
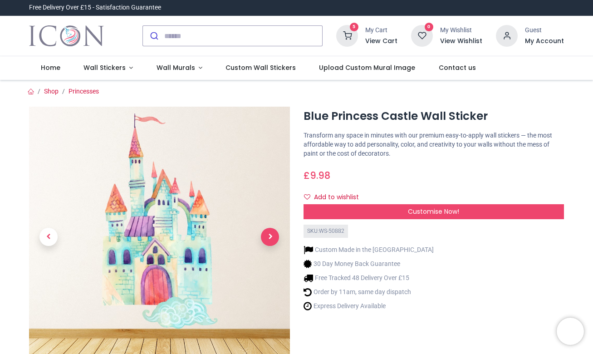
click at [272, 239] on span "Next" at bounding box center [270, 237] width 18 height 18
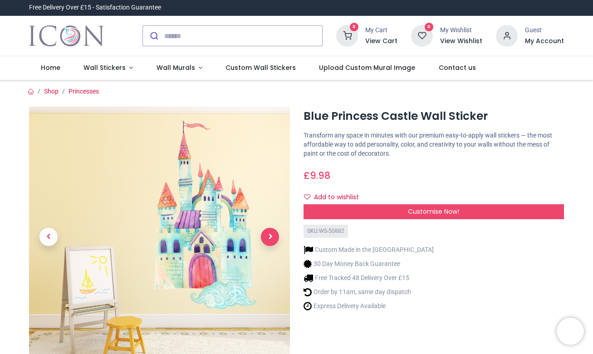
click at [272, 239] on span "Next" at bounding box center [270, 237] width 18 height 18
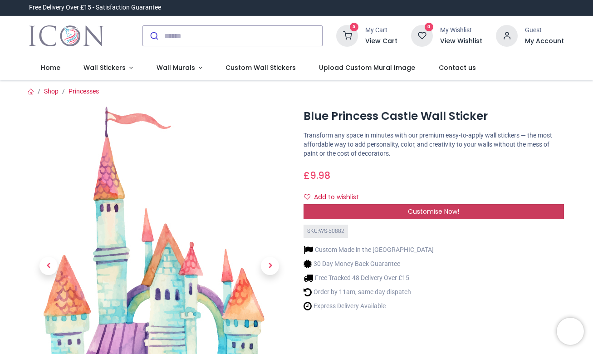
click at [417, 211] on span "Customise Now!" at bounding box center [433, 211] width 51 height 9
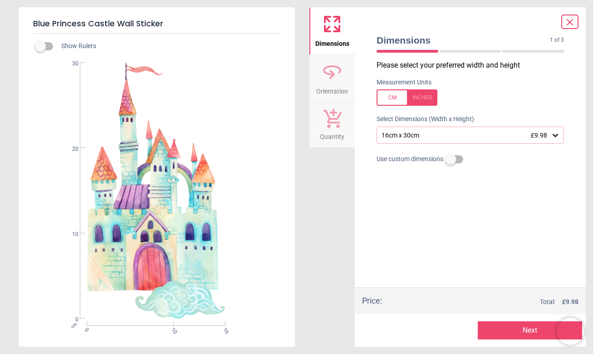
click at [423, 129] on div "16cm x 30cm £9.98" at bounding box center [471, 135] width 188 height 17
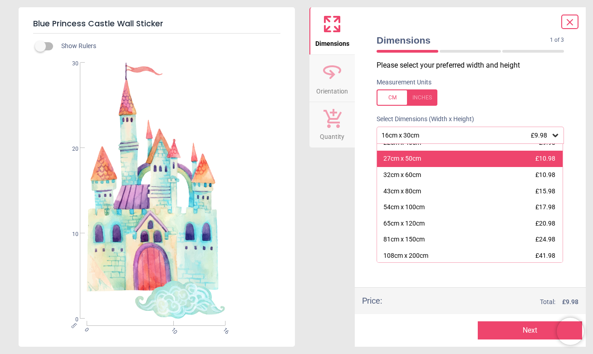
scroll to position [31, 0]
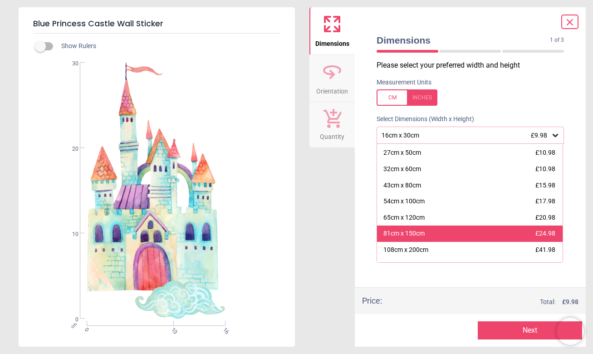
click at [425, 229] on div "81cm x 150cm" at bounding box center [404, 233] width 41 height 9
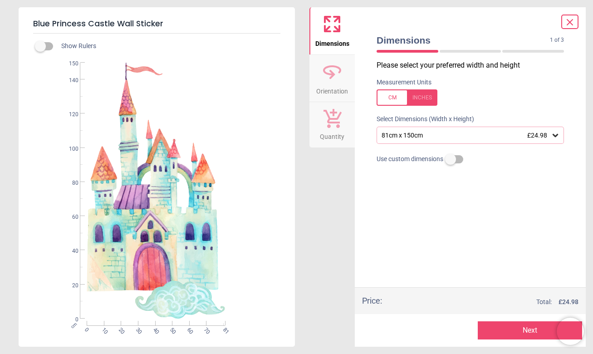
click at [517, 334] on button "Next" at bounding box center [530, 330] width 105 height 18
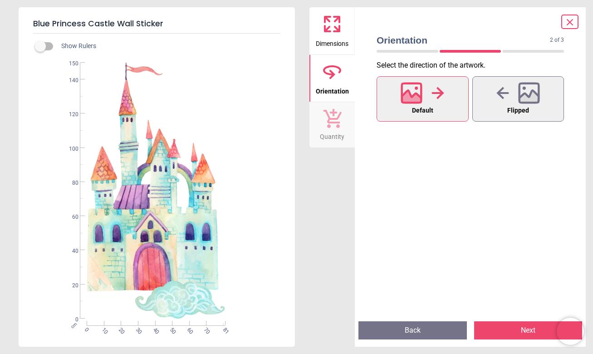
click at [517, 334] on button "Next" at bounding box center [528, 330] width 109 height 18
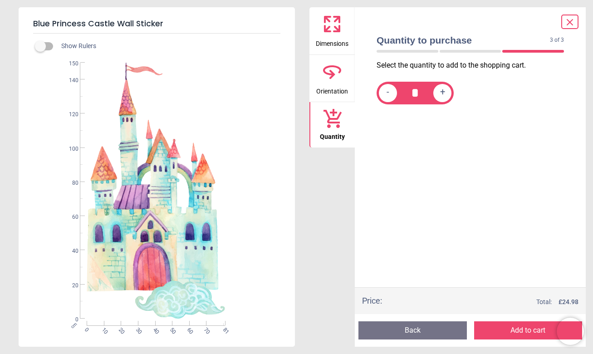
click at [517, 334] on button "Add to cart" at bounding box center [528, 330] width 109 height 18
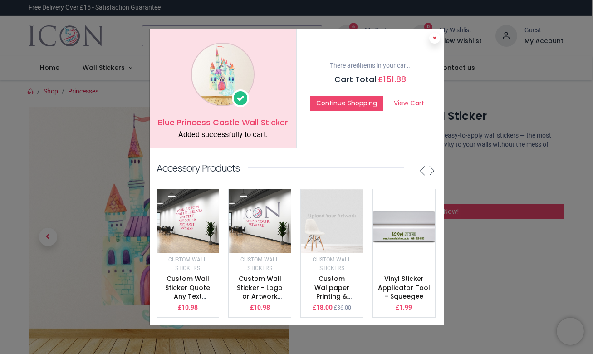
click at [435, 35] on button at bounding box center [435, 38] width 11 height 11
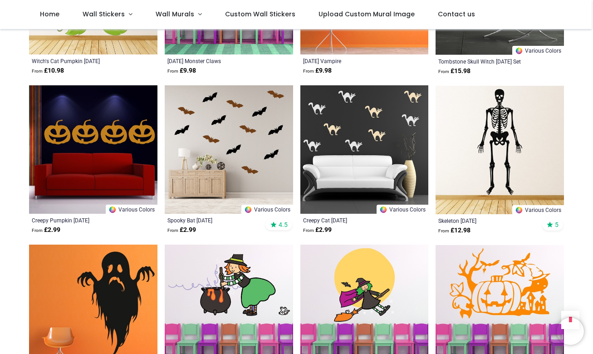
scroll to position [775, 0]
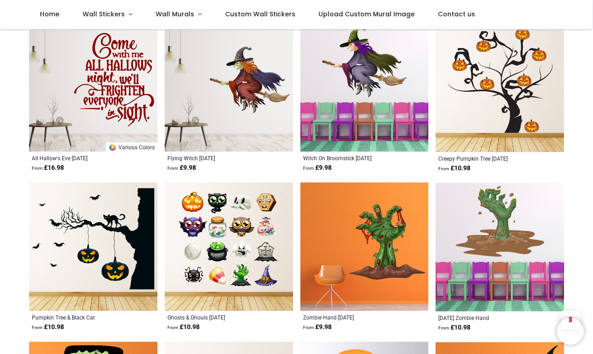
scroll to position [1348, 0]
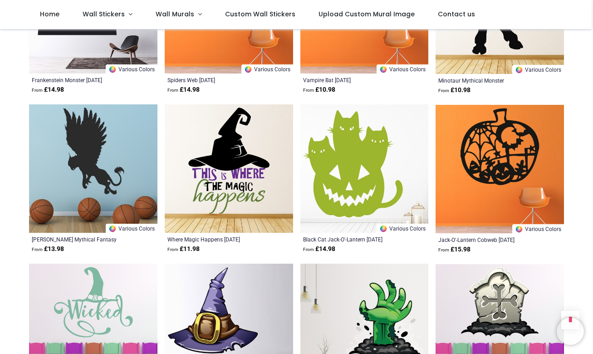
scroll to position [3321, 0]
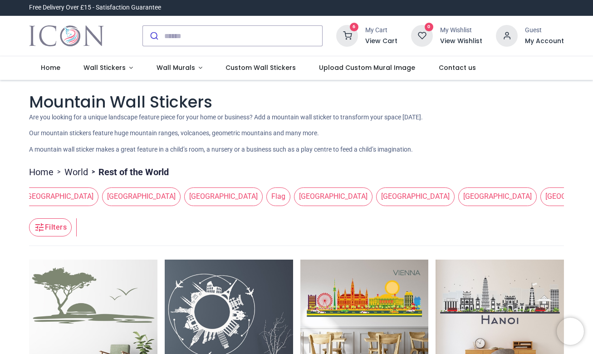
scroll to position [0, 94]
click at [94, 69] on span "Wall Stickers" at bounding box center [105, 67] width 42 height 9
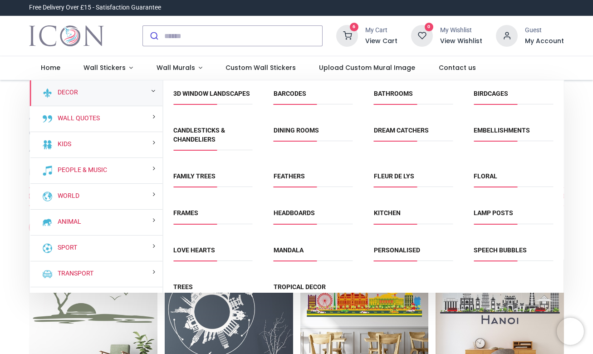
scroll to position [0, 0]
click at [485, 180] on link "Floral" at bounding box center [486, 176] width 24 height 7
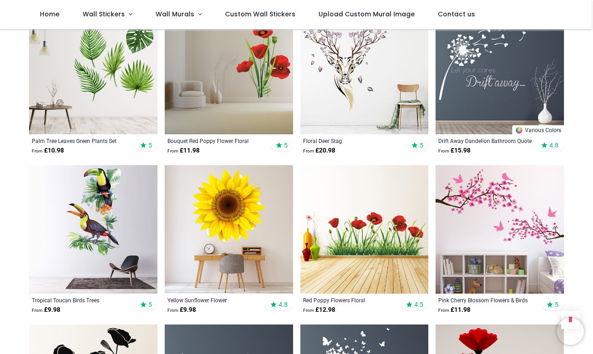
scroll to position [522, 0]
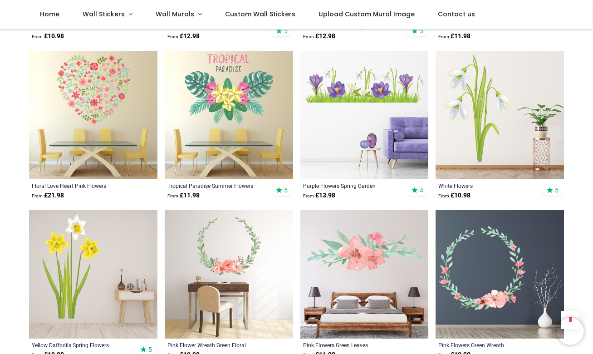
scroll to position [1752, 0]
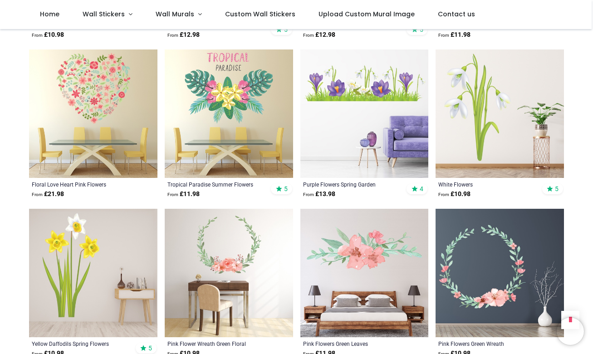
click at [79, 93] on img at bounding box center [93, 113] width 129 height 129
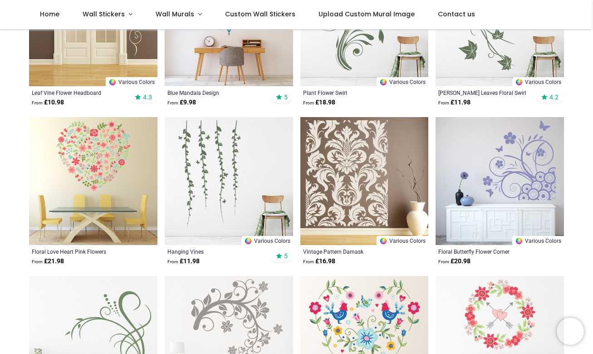
scroll to position [263, 0]
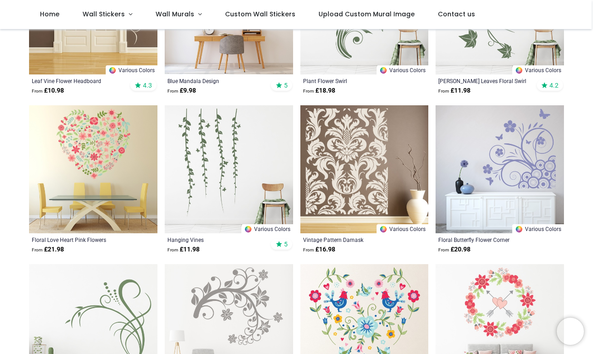
click at [91, 166] on img at bounding box center [93, 169] width 129 height 129
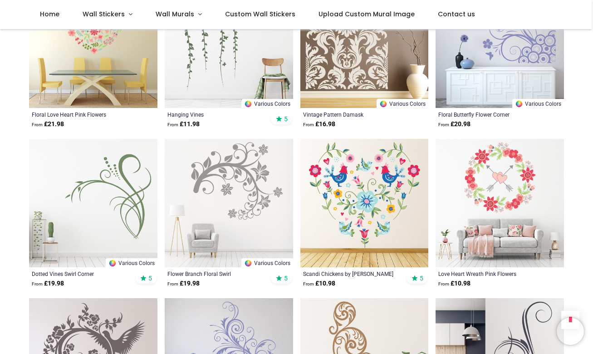
scroll to position [392, 0]
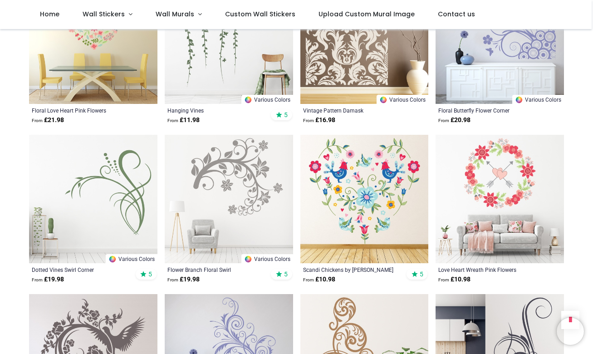
click at [373, 188] on img at bounding box center [365, 199] width 129 height 129
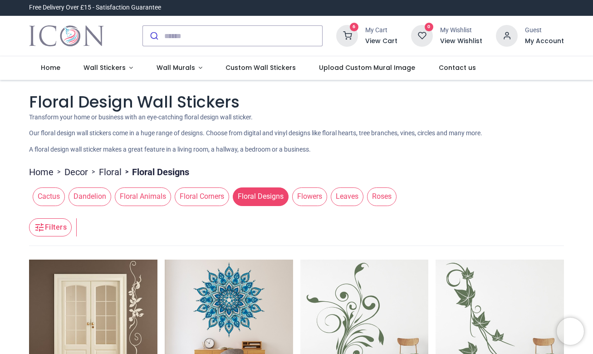
click at [312, 196] on span "Flowers" at bounding box center [309, 197] width 35 height 18
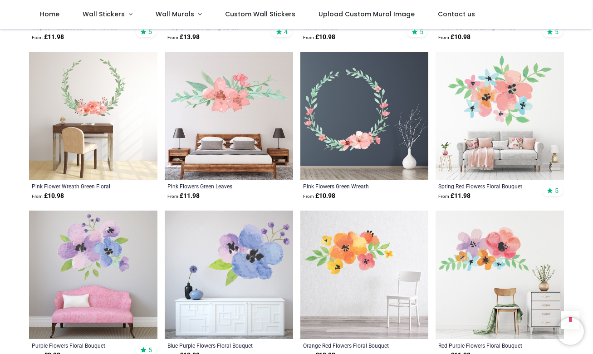
scroll to position [955, 0]
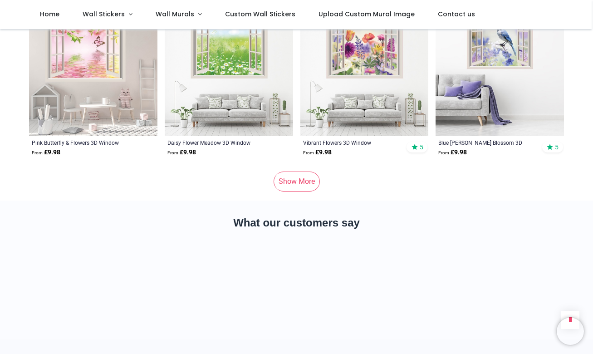
scroll to position [4501, 0]
click at [290, 172] on link "Show More" at bounding box center [297, 182] width 46 height 20
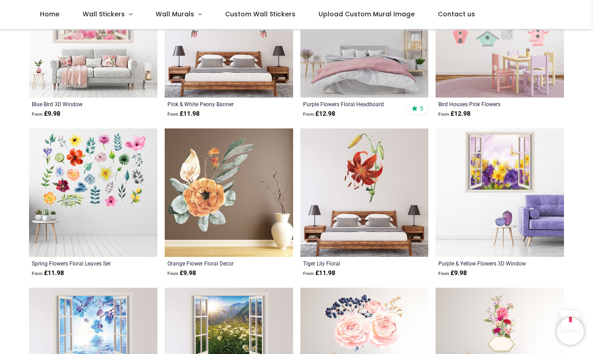
scroll to position [5178, 0]
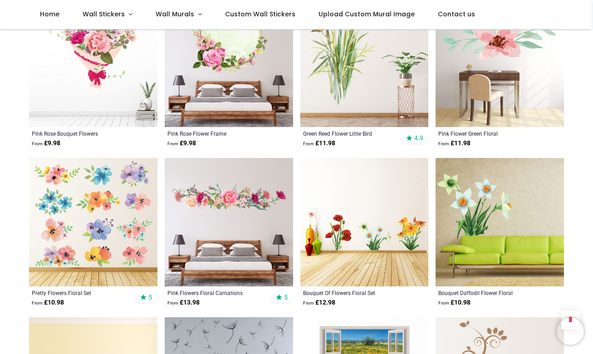
scroll to position [2598, 0]
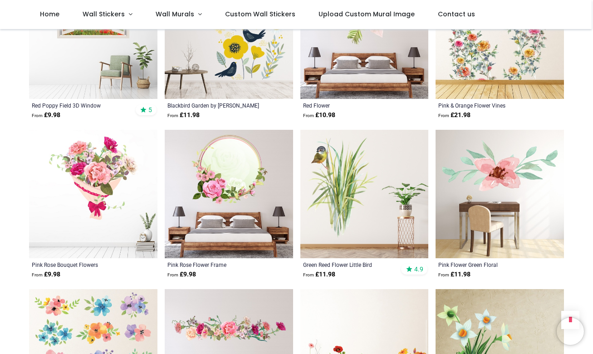
scroll to position [2368, 0]
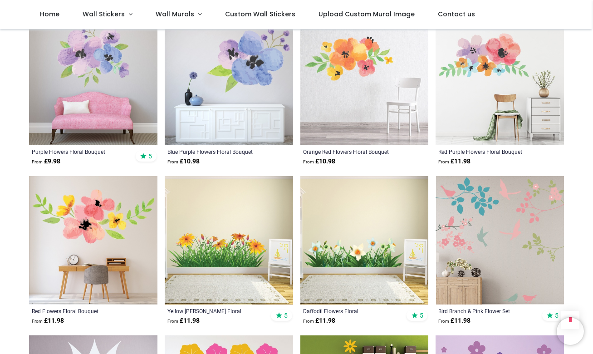
scroll to position [1139, 0]
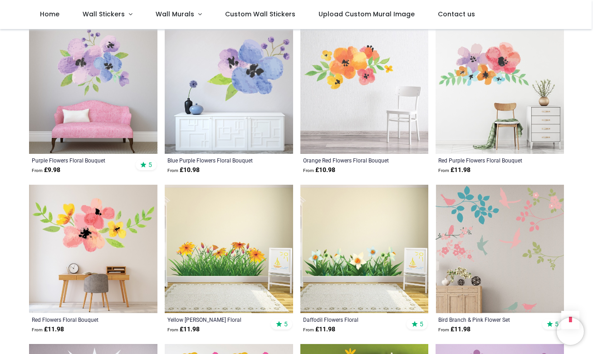
click at [122, 231] on img at bounding box center [93, 249] width 129 height 129
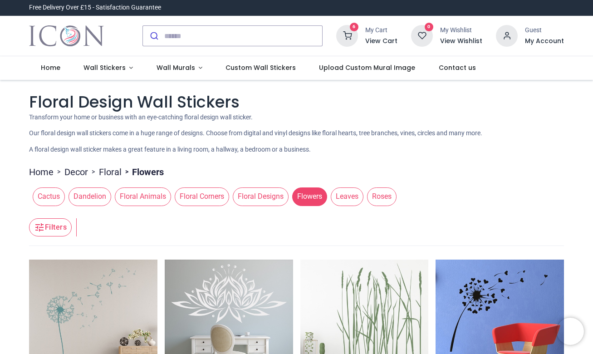
click at [342, 194] on span "Leaves" at bounding box center [347, 197] width 33 height 18
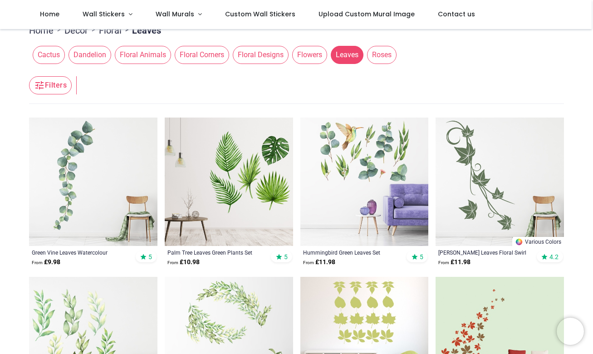
scroll to position [2, 0]
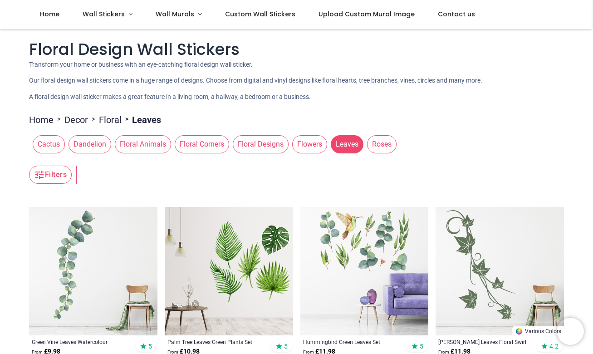
click at [148, 152] on span "Floral Animals" at bounding box center [143, 144] width 56 height 18
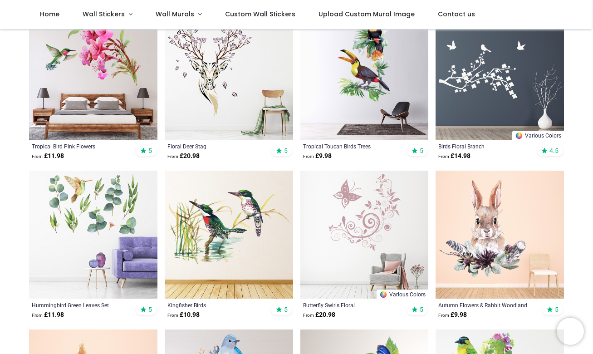
scroll to position [161, 0]
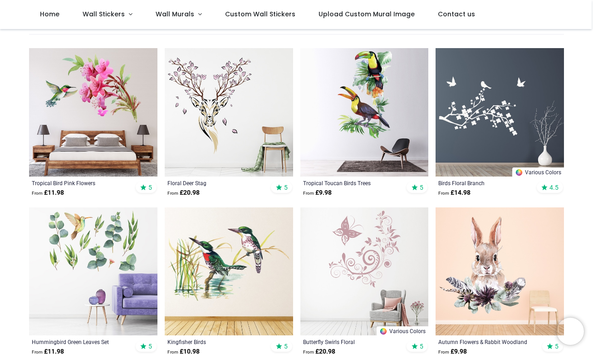
click at [96, 78] on img at bounding box center [93, 112] width 129 height 129
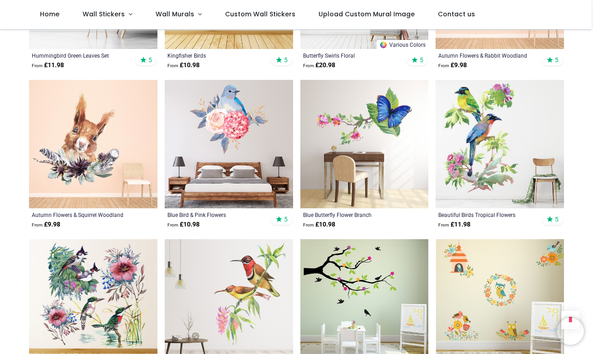
scroll to position [448, 0]
click at [344, 146] on img at bounding box center [365, 143] width 129 height 129
click at [483, 126] on img at bounding box center [500, 143] width 129 height 129
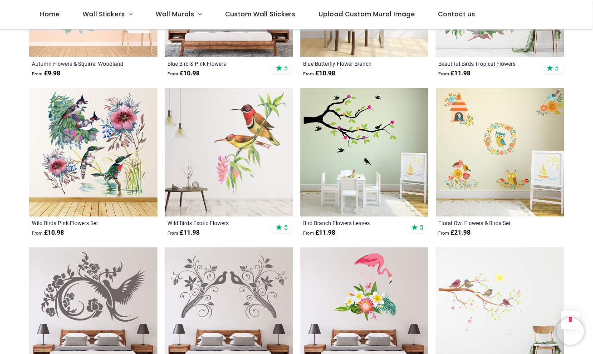
scroll to position [600, 0]
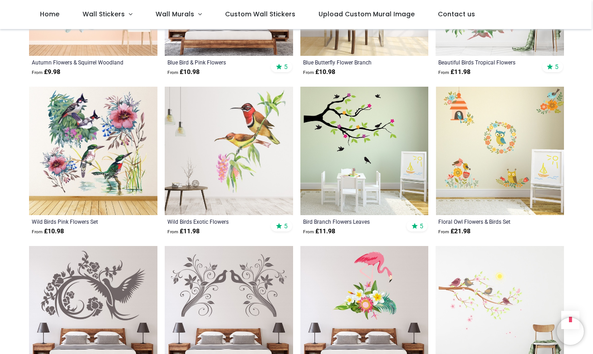
click at [211, 132] on img at bounding box center [229, 151] width 129 height 129
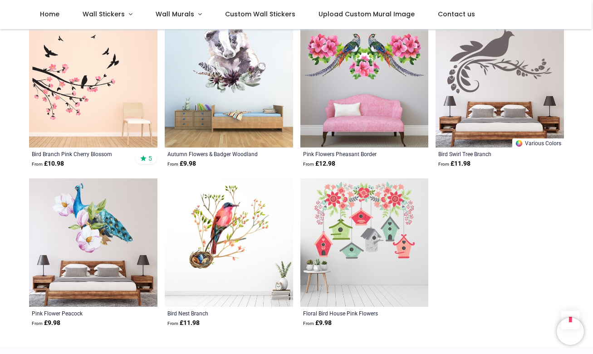
scroll to position [986, 0]
click at [217, 221] on img at bounding box center [229, 242] width 129 height 129
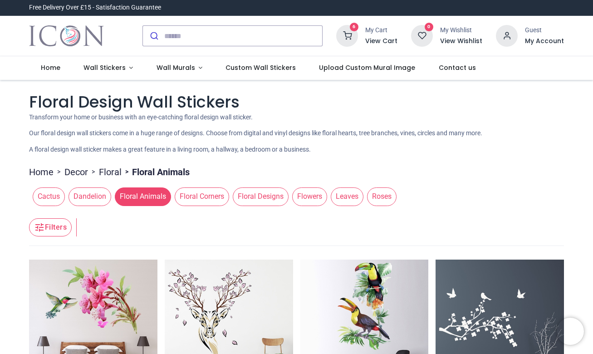
scroll to position [0, 0]
click at [85, 201] on span "Dandelion" at bounding box center [90, 197] width 43 height 18
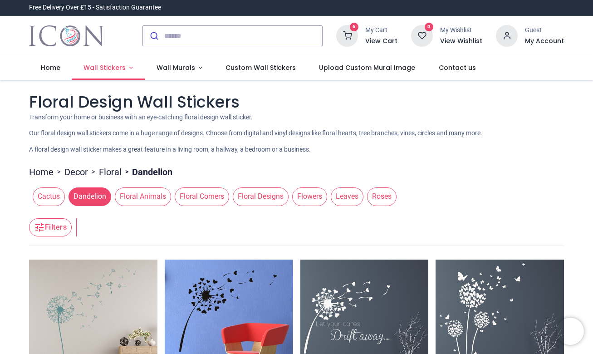
click at [94, 72] on link "Wall Stickers" at bounding box center [108, 68] width 73 height 24
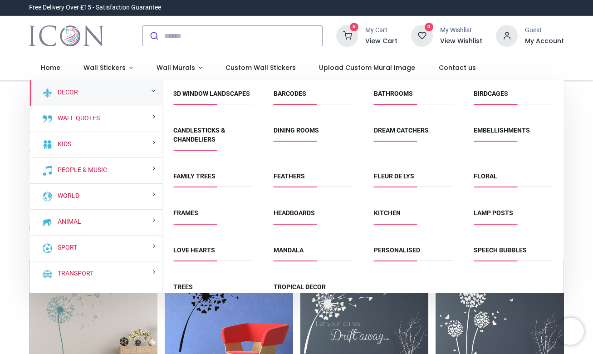
click at [96, 96] on div "Decor" at bounding box center [96, 93] width 133 height 26
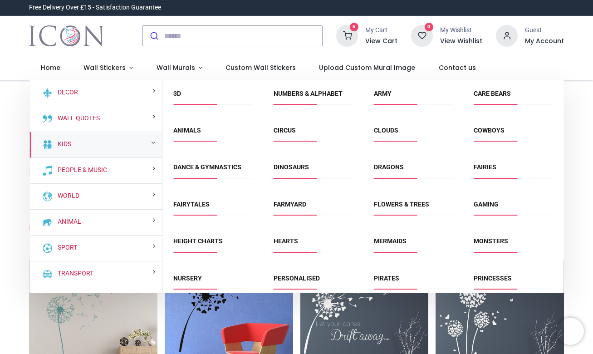
click at [94, 149] on div "Kids" at bounding box center [96, 145] width 133 height 26
click at [194, 133] on link "Animals" at bounding box center [187, 130] width 28 height 7
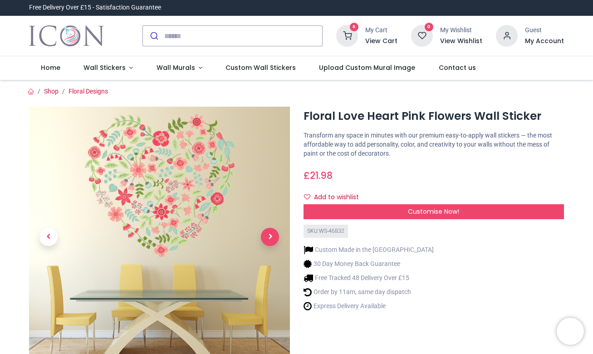
click at [272, 237] on span "Next" at bounding box center [270, 237] width 18 height 18
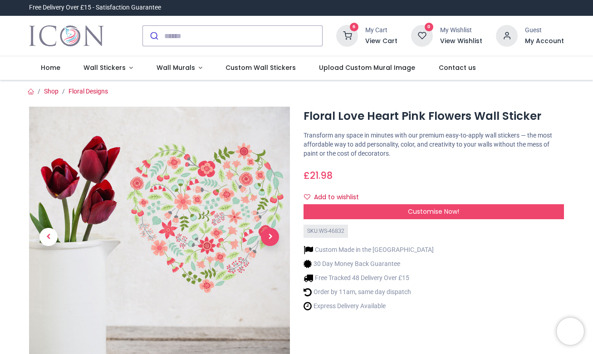
click at [272, 237] on span "Next" at bounding box center [270, 237] width 18 height 18
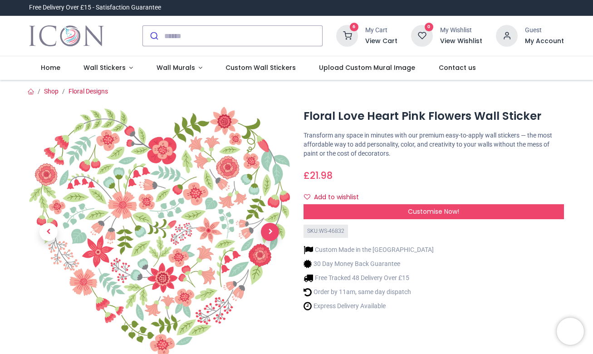
click at [272, 237] on span "Next" at bounding box center [270, 232] width 18 height 18
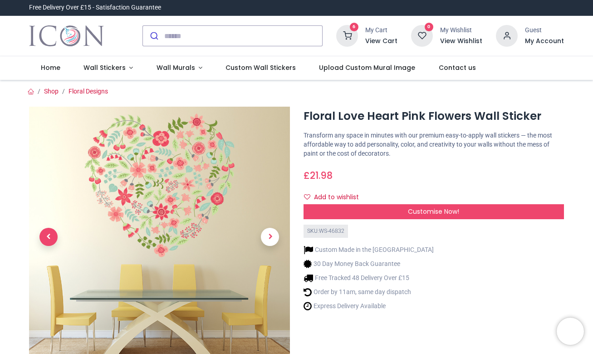
click at [50, 238] on span "Previous" at bounding box center [49, 237] width 18 height 18
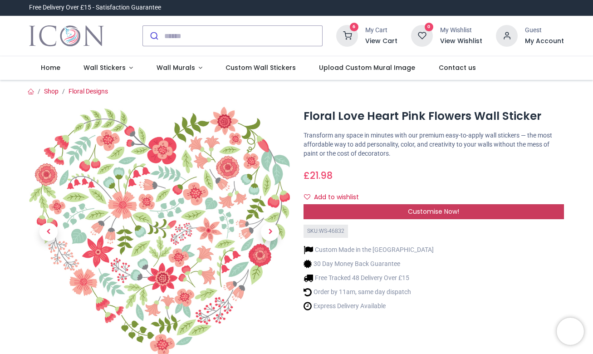
click at [440, 213] on span "Customise Now!" at bounding box center [433, 211] width 51 height 9
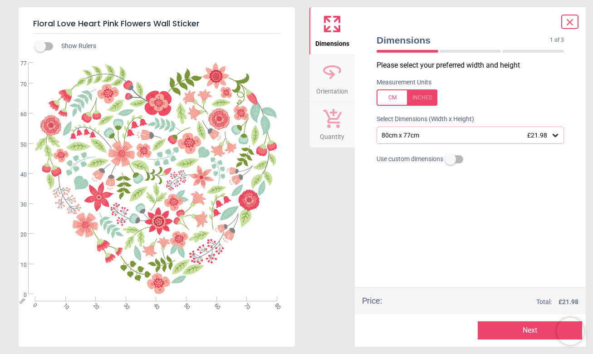
click at [441, 132] on div "80cm x 77cm £21.98" at bounding box center [466, 136] width 170 height 8
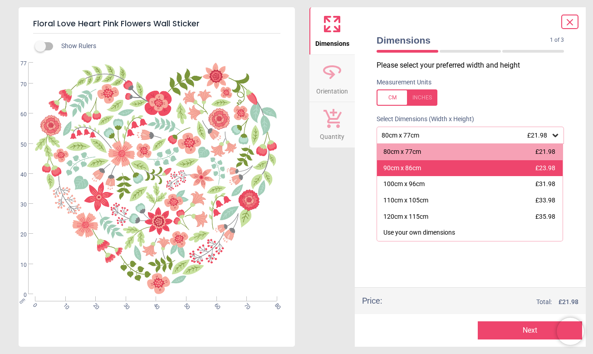
click at [437, 168] on div "90cm x 86cm £23.98" at bounding box center [470, 168] width 186 height 16
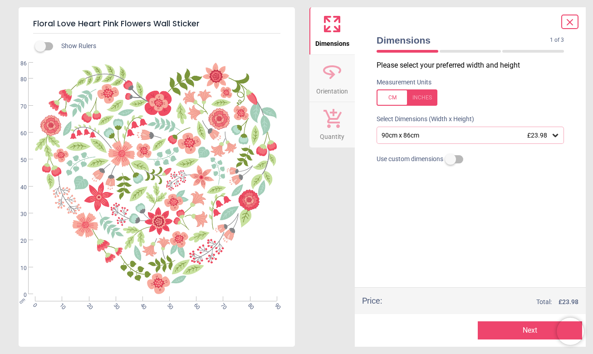
click at [509, 328] on button "Next" at bounding box center [530, 330] width 105 height 18
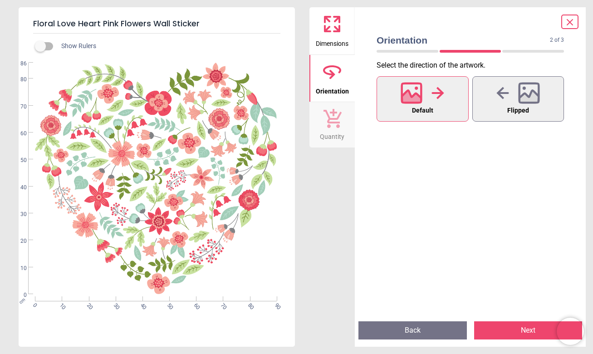
click at [509, 328] on button "Next" at bounding box center [528, 330] width 109 height 18
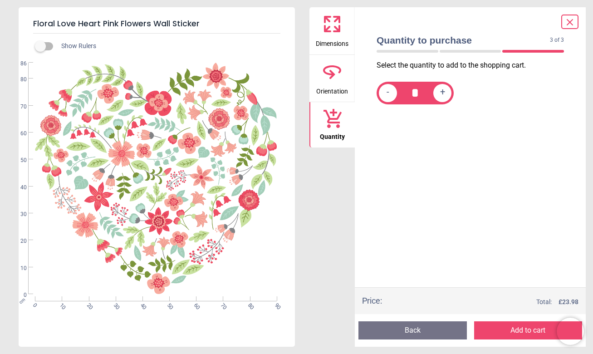
click at [509, 328] on button "Add to cart" at bounding box center [528, 330] width 109 height 18
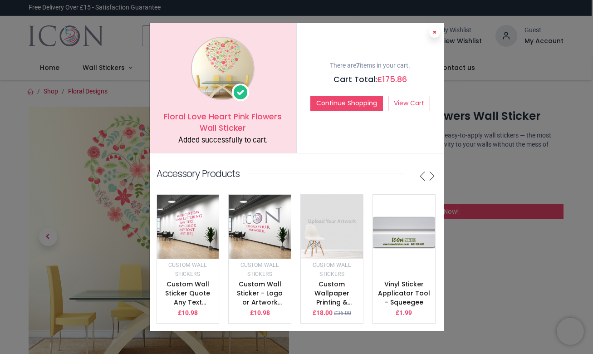
click at [438, 37] on button at bounding box center [435, 32] width 11 height 11
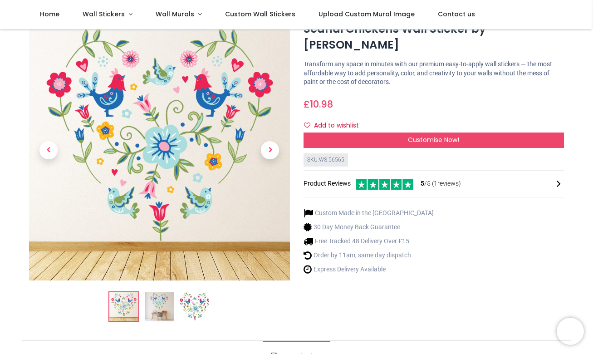
scroll to position [35, 0]
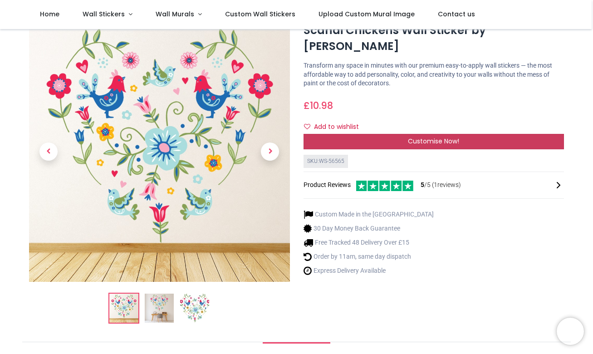
click at [384, 134] on div "Customise Now!" at bounding box center [434, 141] width 261 height 15
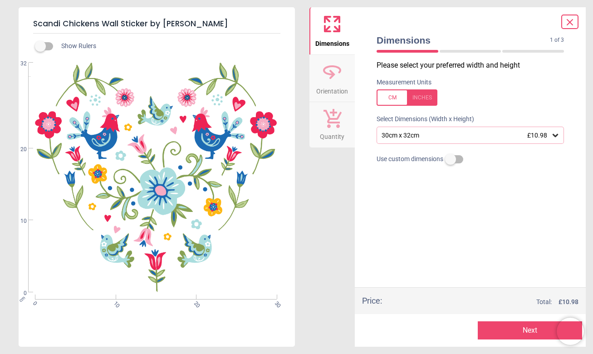
click at [427, 132] on div "30cm x 32cm £10.98" at bounding box center [466, 136] width 170 height 8
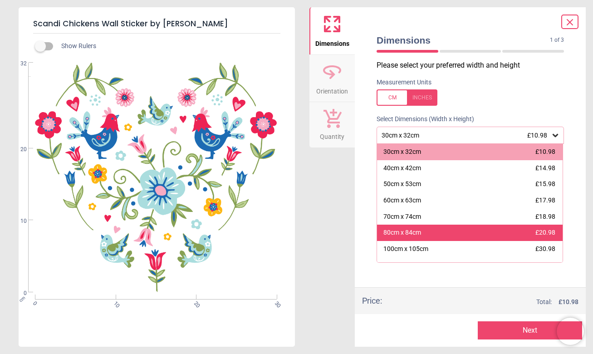
click at [437, 228] on div "80cm x 84cm £20.98" at bounding box center [470, 233] width 186 height 16
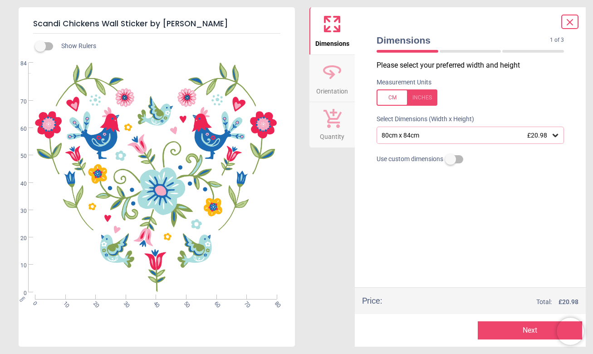
click at [508, 333] on button "Next" at bounding box center [530, 330] width 105 height 18
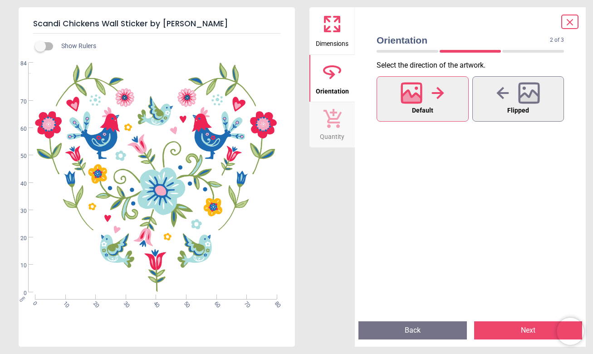
click at [520, 330] on button "Next" at bounding box center [528, 330] width 109 height 18
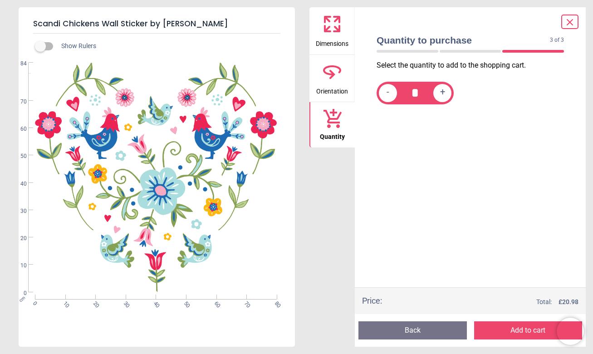
click at [520, 330] on button "Add to cart" at bounding box center [528, 330] width 109 height 18
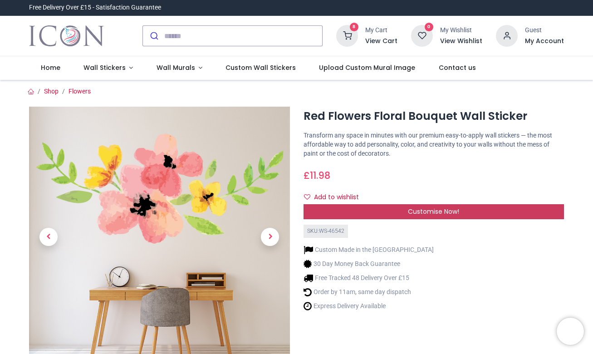
click at [384, 207] on div "Customise Now!" at bounding box center [434, 211] width 261 height 15
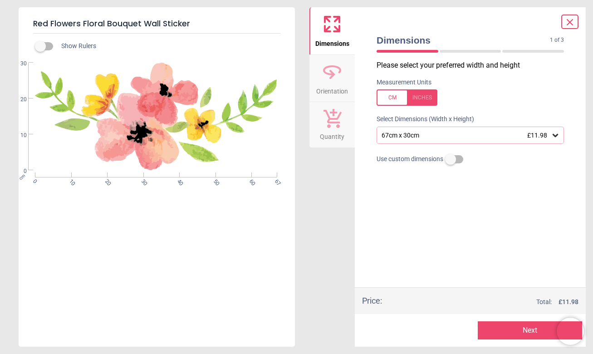
click at [441, 137] on div "67cm x 30cm £11.98" at bounding box center [466, 136] width 170 height 8
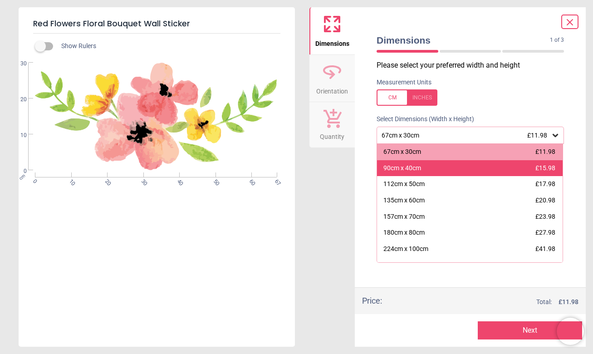
click at [442, 167] on div "90cm x 40cm £15.98" at bounding box center [470, 168] width 186 height 16
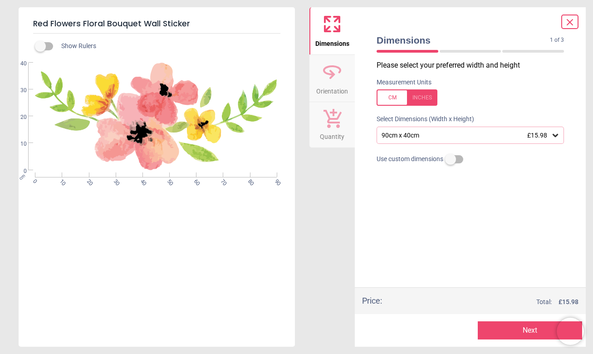
click at [524, 334] on button "Next" at bounding box center [530, 330] width 105 height 18
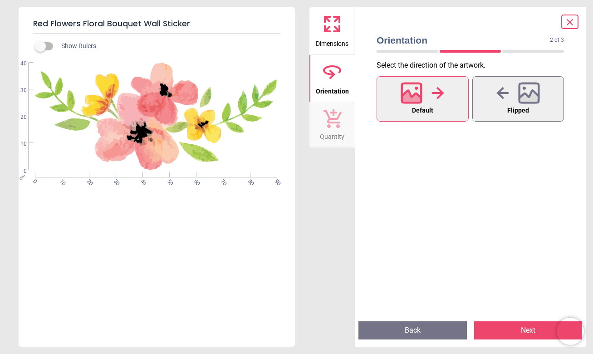
click at [524, 334] on button "Next" at bounding box center [528, 330] width 109 height 18
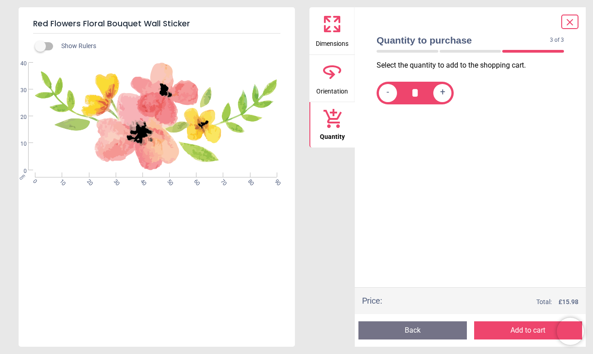
click at [524, 334] on button "Add to cart" at bounding box center [528, 330] width 109 height 18
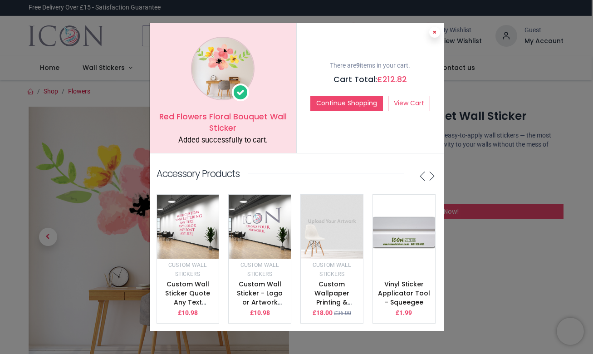
click at [434, 34] on icon at bounding box center [435, 32] width 4 height 5
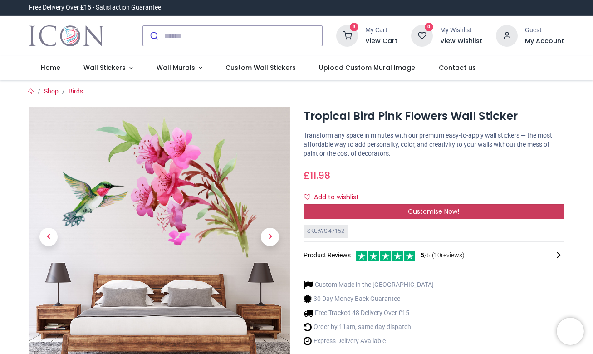
click at [400, 210] on div "Customise Now!" at bounding box center [434, 211] width 261 height 15
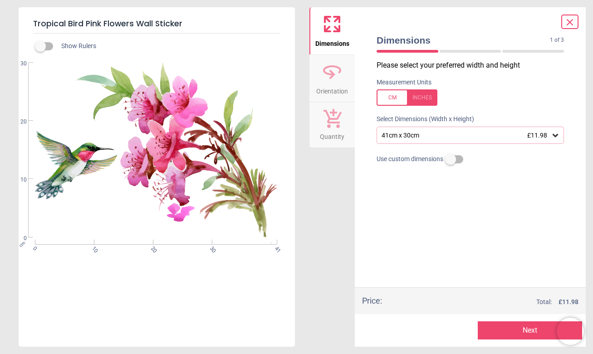
click at [415, 132] on div "41cm x 30cm £11.98" at bounding box center [466, 136] width 170 height 8
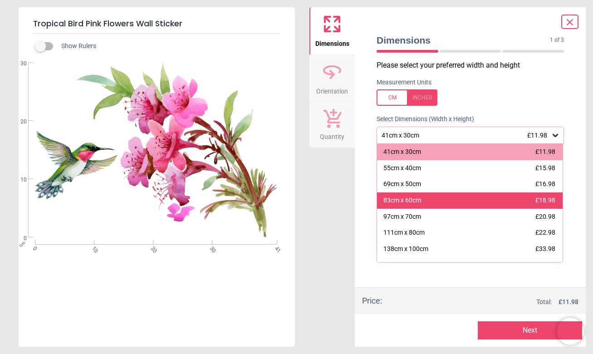
click at [421, 198] on div "83cm x 60cm" at bounding box center [403, 200] width 38 height 9
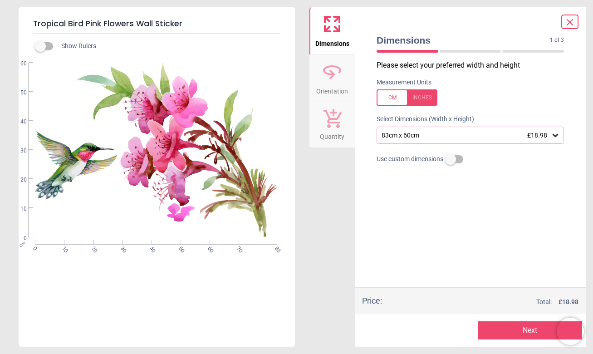
click at [514, 328] on button "Next" at bounding box center [530, 330] width 105 height 18
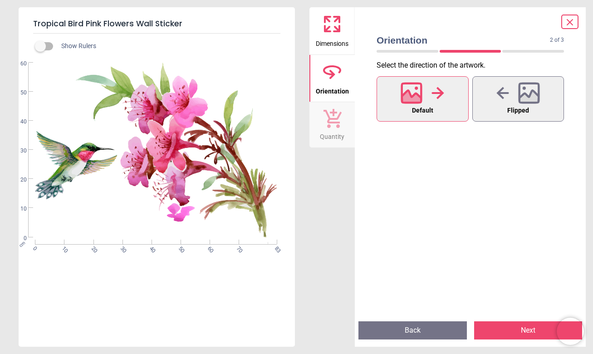
click at [514, 328] on button "Next" at bounding box center [528, 330] width 109 height 18
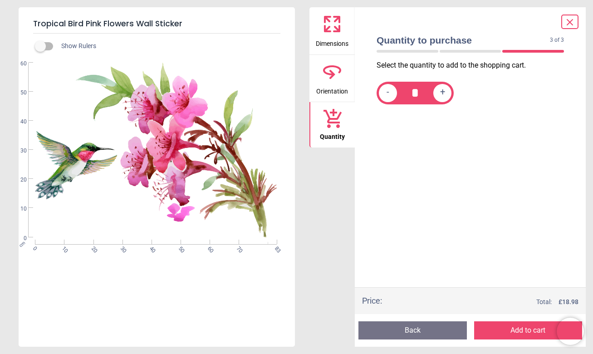
click at [527, 330] on button "Add to cart" at bounding box center [528, 330] width 109 height 18
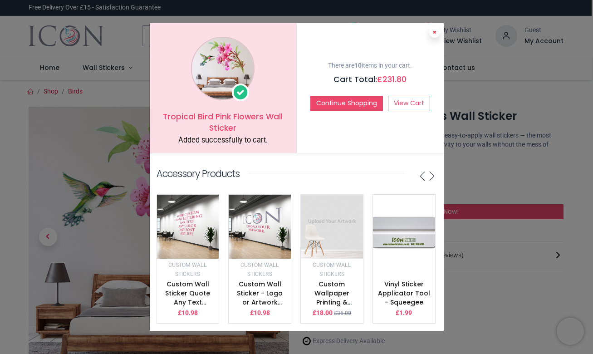
click at [434, 34] on icon at bounding box center [435, 32] width 4 height 5
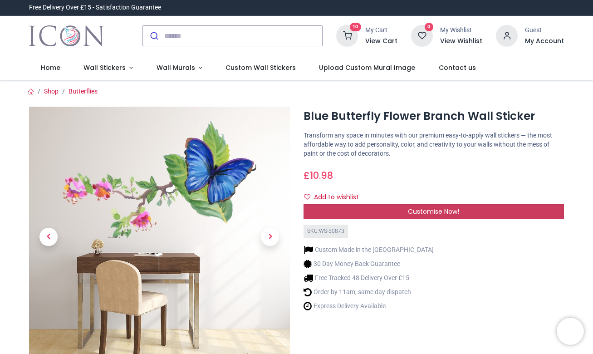
click at [373, 208] on div "Customise Now!" at bounding box center [434, 211] width 261 height 15
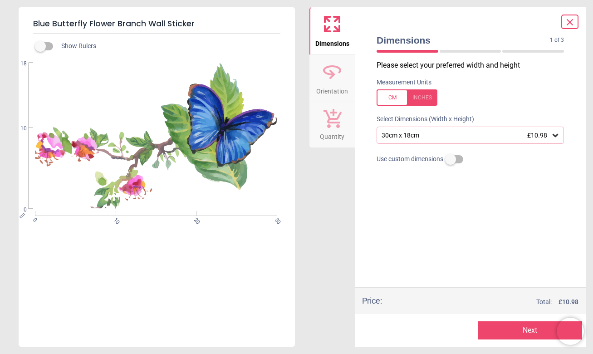
click at [429, 130] on div "30cm x 18cm £10.98" at bounding box center [471, 135] width 188 height 17
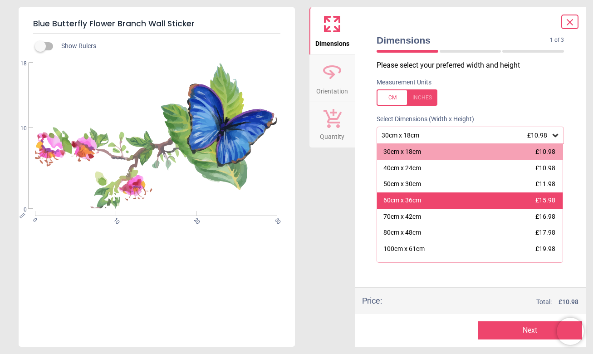
click at [428, 198] on div "60cm x 36cm £15.98" at bounding box center [470, 201] width 186 height 16
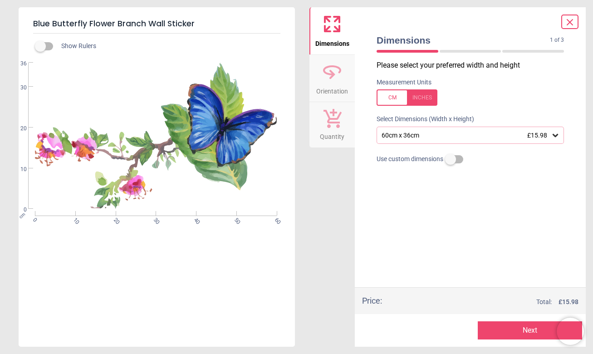
click at [509, 328] on button "Next" at bounding box center [530, 330] width 105 height 18
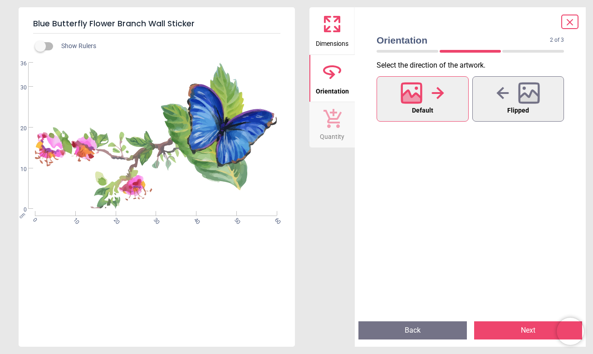
click at [524, 330] on button "Next" at bounding box center [528, 330] width 109 height 18
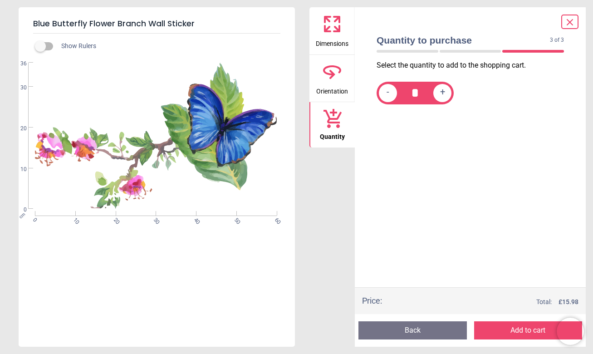
click at [524, 330] on button "Add to cart" at bounding box center [528, 330] width 109 height 18
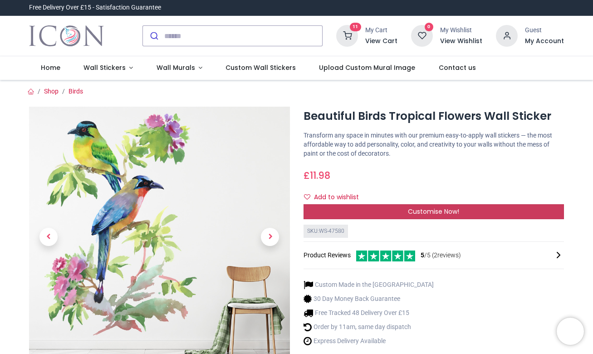
click at [411, 213] on span "Customise Now!" at bounding box center [433, 211] width 51 height 9
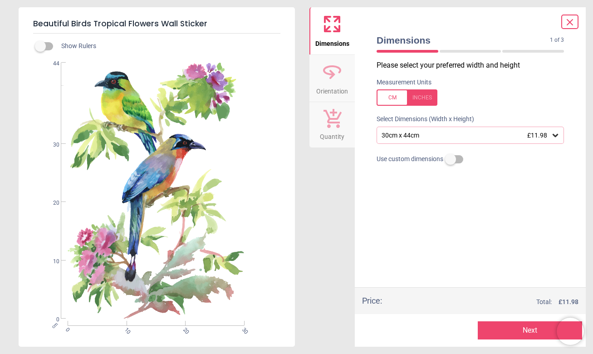
click at [455, 138] on div "30cm x 44cm £11.98" at bounding box center [471, 135] width 188 height 17
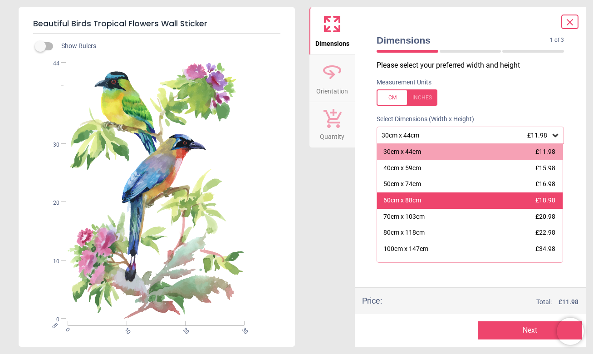
click at [453, 198] on div "60cm x 88cm £18.98" at bounding box center [470, 201] width 186 height 16
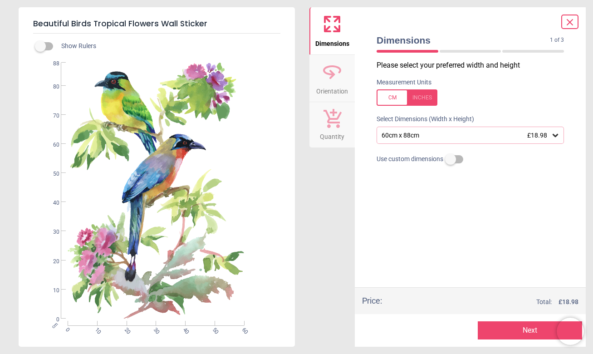
click at [505, 335] on button "Next" at bounding box center [530, 330] width 105 height 18
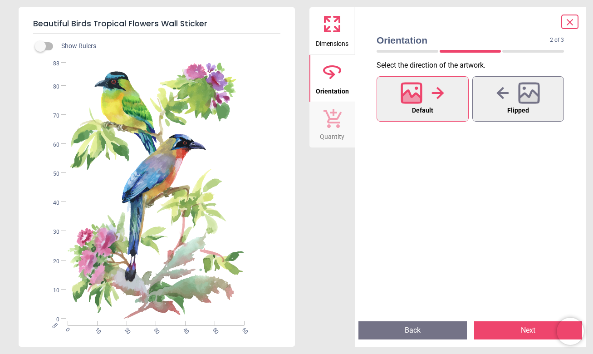
click at [498, 327] on button "Next" at bounding box center [528, 330] width 109 height 18
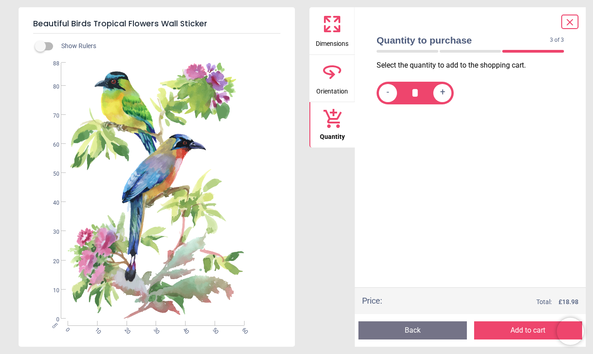
click at [508, 329] on button "Add to cart" at bounding box center [528, 330] width 109 height 18
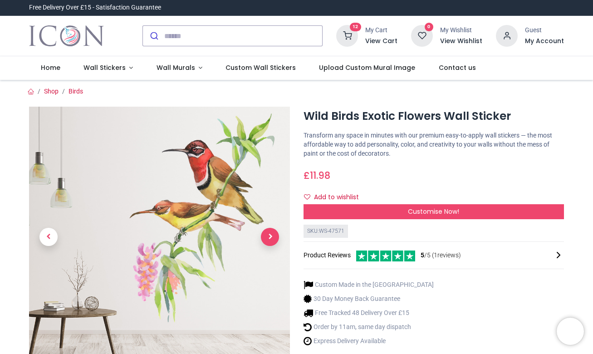
click at [267, 235] on span "Next" at bounding box center [270, 237] width 18 height 18
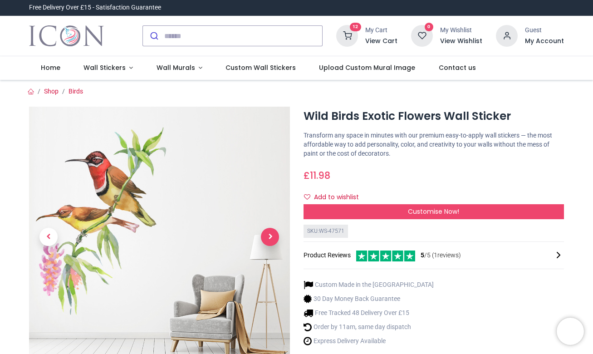
click at [267, 235] on span "Next" at bounding box center [270, 237] width 18 height 18
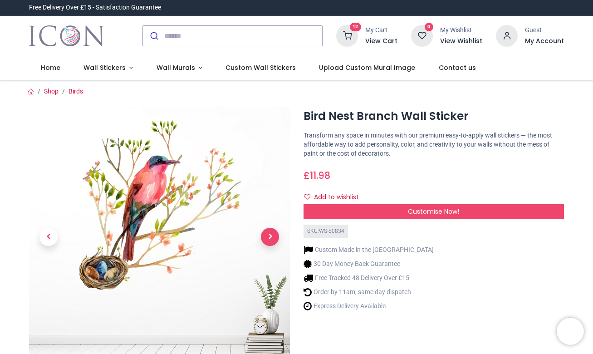
click at [265, 238] on span "Next" at bounding box center [270, 237] width 18 height 18
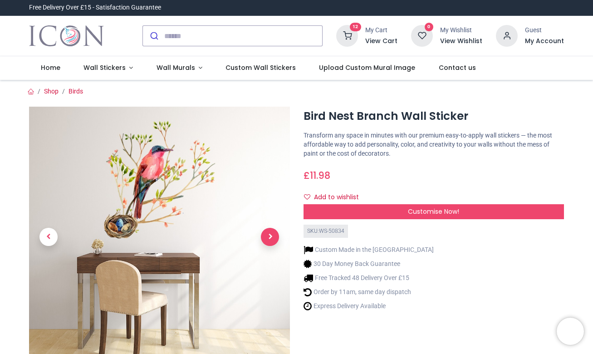
click at [265, 238] on span "Next" at bounding box center [270, 237] width 18 height 18
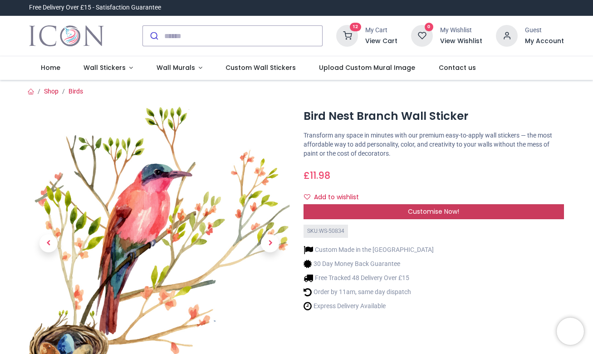
click at [402, 213] on div "Customise Now!" at bounding box center [434, 211] width 261 height 15
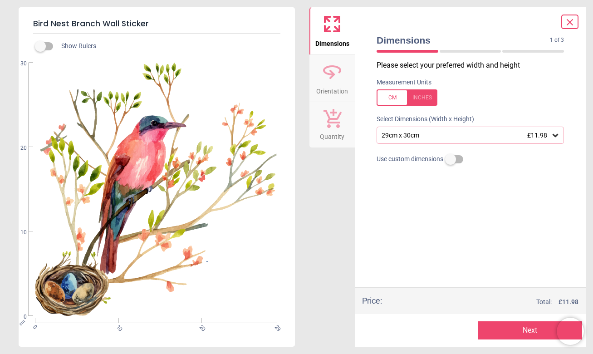
click at [409, 135] on div "29cm x 30cm £11.98" at bounding box center [466, 136] width 170 height 8
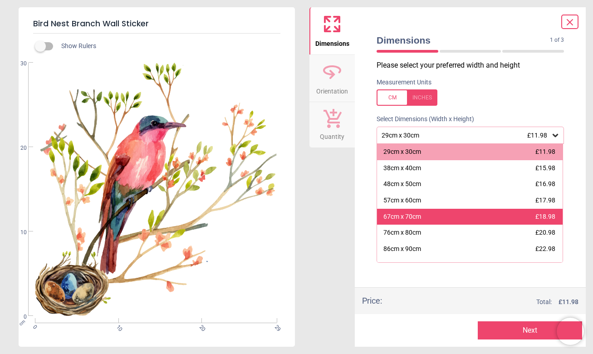
click at [412, 209] on div "67cm x 70cm £18.98" at bounding box center [470, 217] width 186 height 16
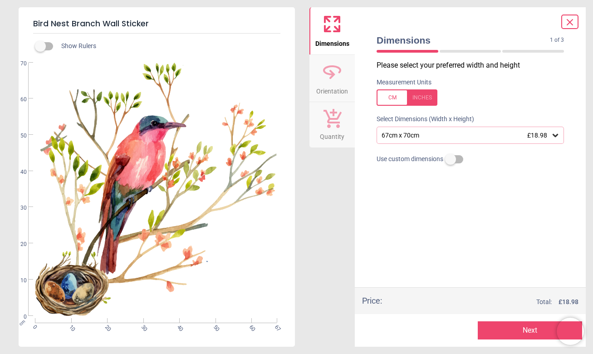
click at [514, 329] on button "Next" at bounding box center [530, 330] width 105 height 18
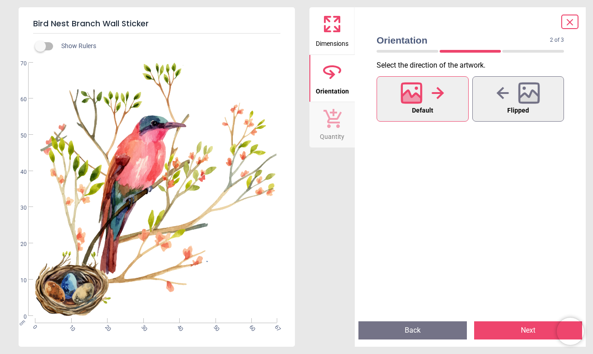
click at [514, 329] on button "Next" at bounding box center [528, 330] width 109 height 18
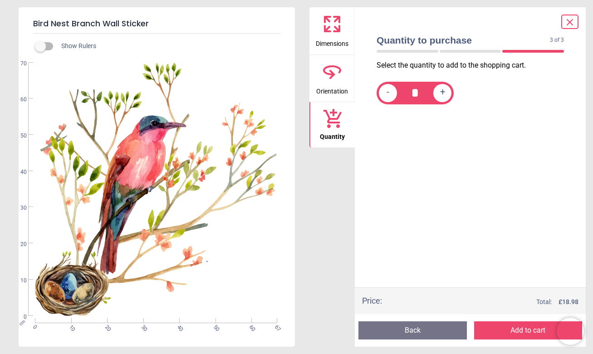
click at [514, 329] on button "Add to cart" at bounding box center [528, 330] width 109 height 18
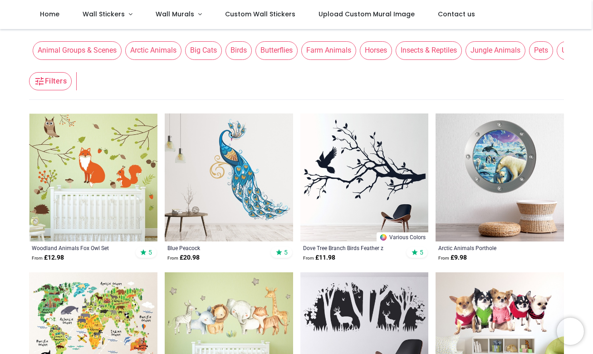
scroll to position [115, 0]
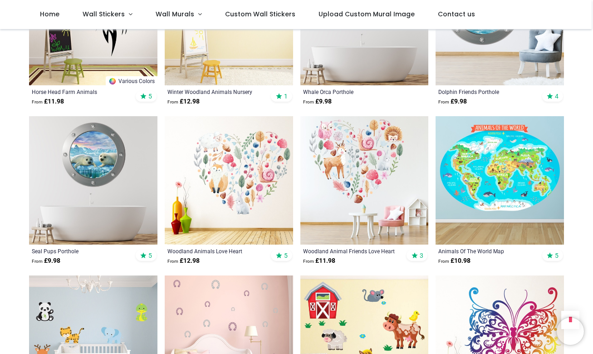
scroll to position [1065, 0]
click at [237, 174] on img at bounding box center [229, 180] width 129 height 129
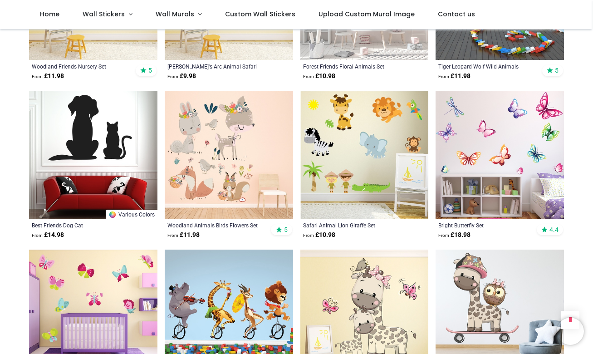
scroll to position [2684, 0]
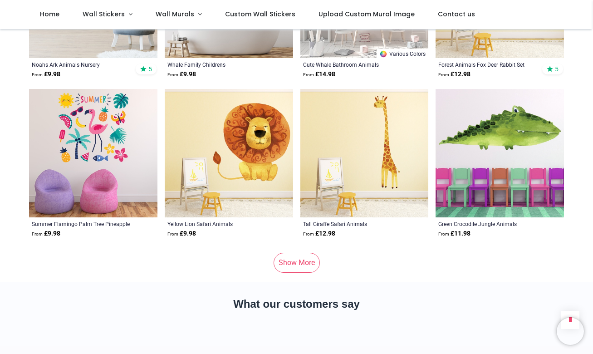
scroll to position [5553, 0]
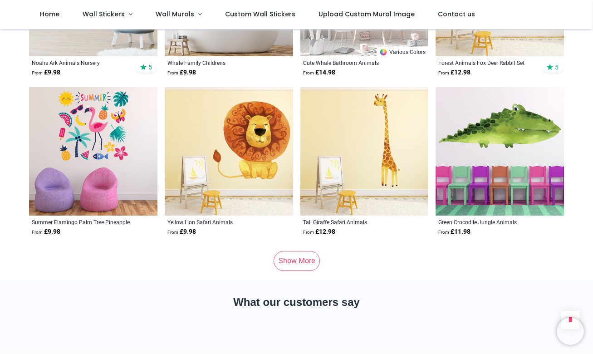
click at [288, 251] on link "Show More" at bounding box center [297, 261] width 46 height 20
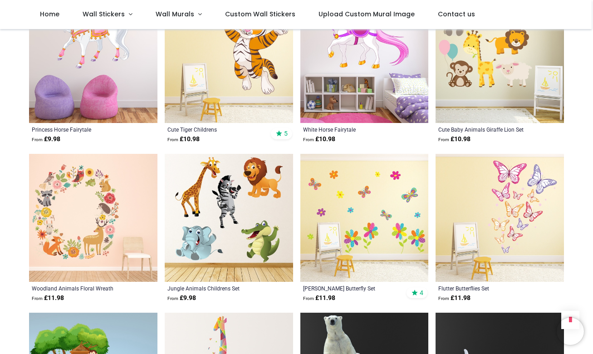
scroll to position [6443, 0]
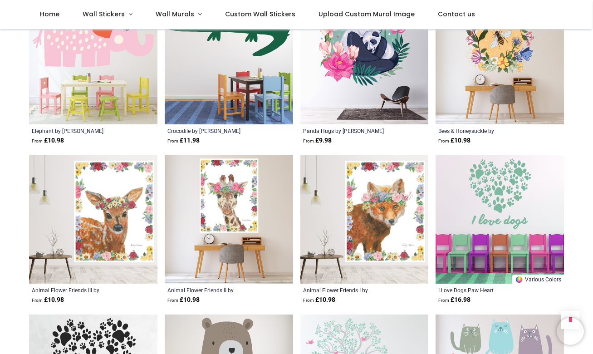
scroll to position [9467, 0]
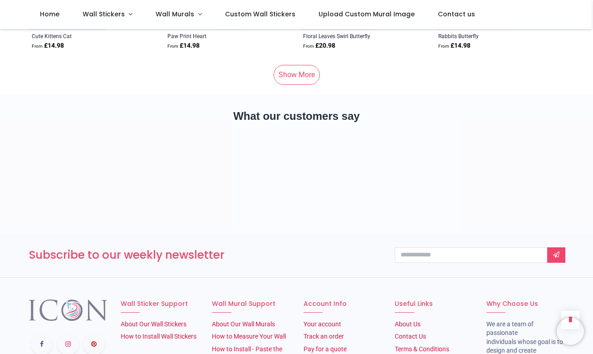
scroll to position [11315, 0]
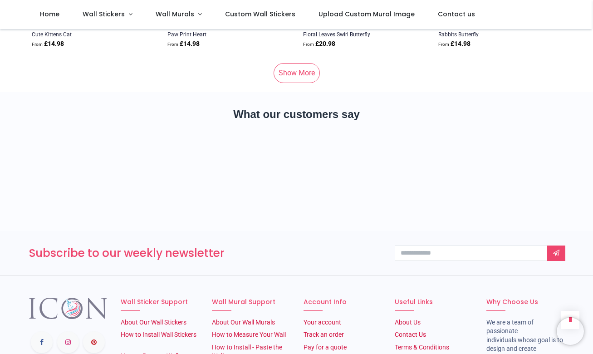
click at [304, 63] on link "Show More" at bounding box center [297, 73] width 46 height 20
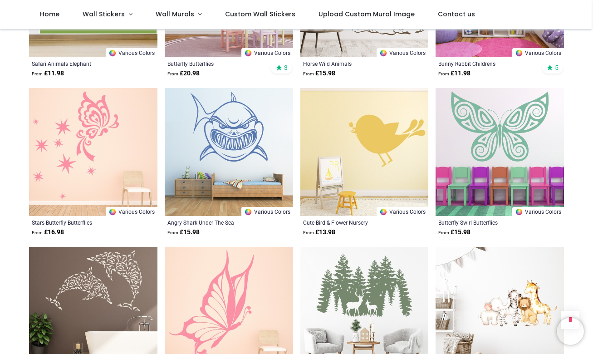
scroll to position [11562, 0]
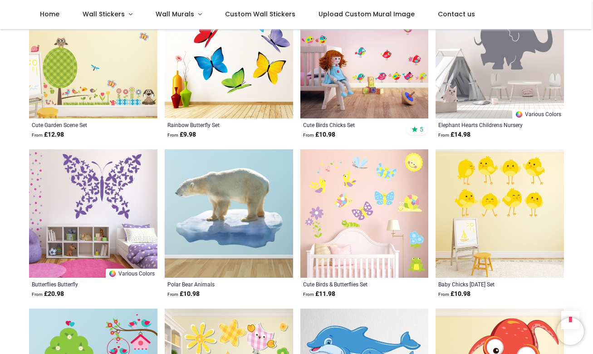
scroll to position [13938, 0]
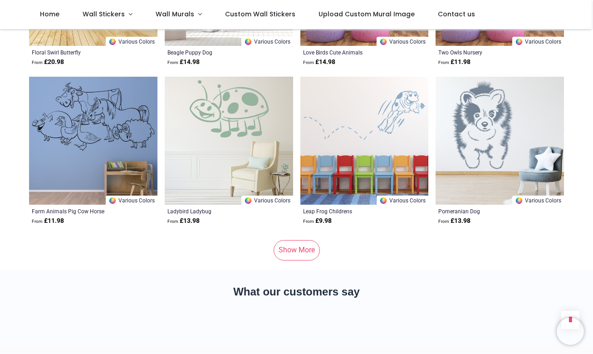
scroll to position [16718, 0]
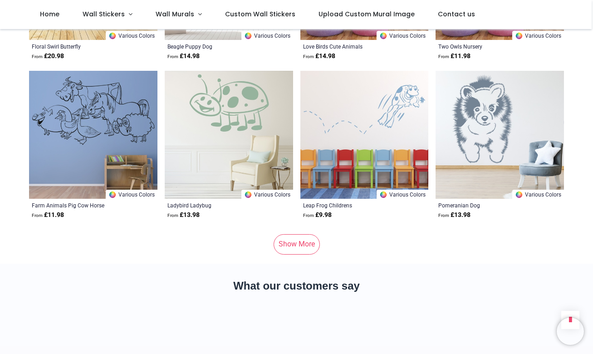
click at [286, 234] on link "Show More" at bounding box center [297, 244] width 46 height 20
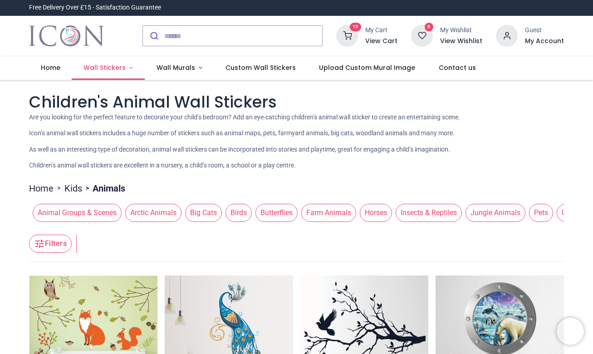
click at [93, 66] on span "Wall Stickers" at bounding box center [105, 67] width 42 height 9
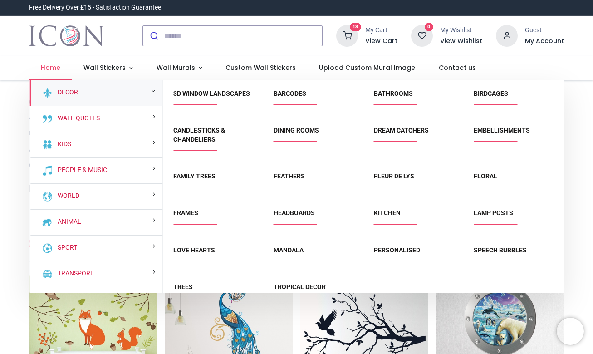
click at [46, 70] on span "Home" at bounding box center [51, 67] width 20 height 9
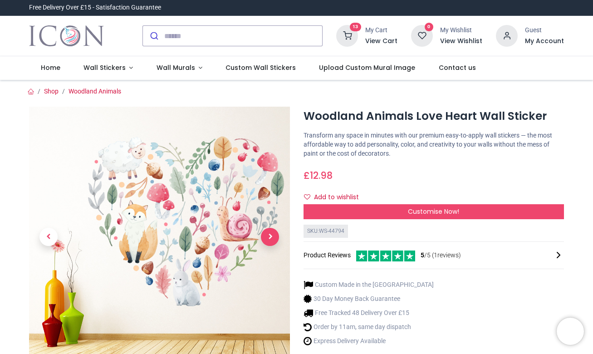
click at [272, 237] on span "Next" at bounding box center [270, 237] width 18 height 18
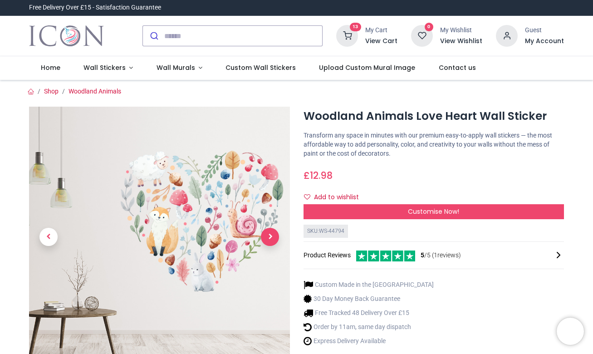
click at [272, 237] on div at bounding box center [159, 262] width 275 height 310
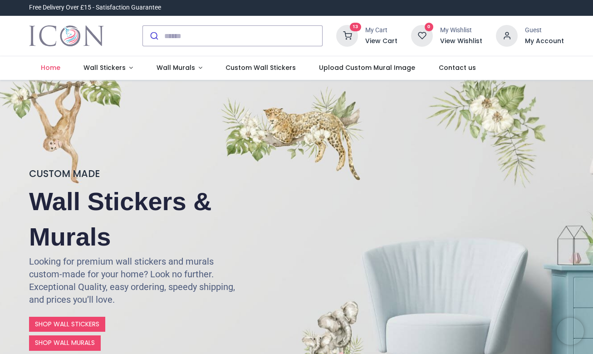
click at [365, 37] on div "13 My Cart View Cart" at bounding box center [366, 36] width 61 height 22
click at [350, 34] on icon at bounding box center [347, 36] width 22 height 22
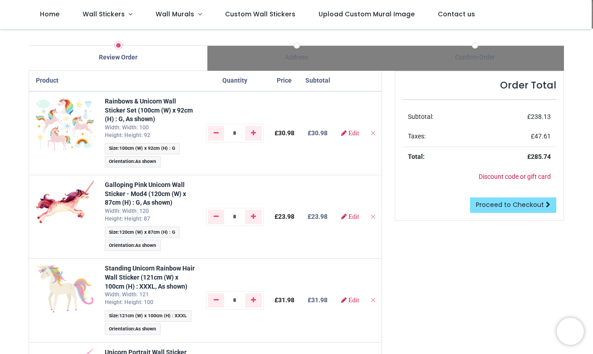
scroll to position [53, 0]
